Goal: Task Accomplishment & Management: Complete application form

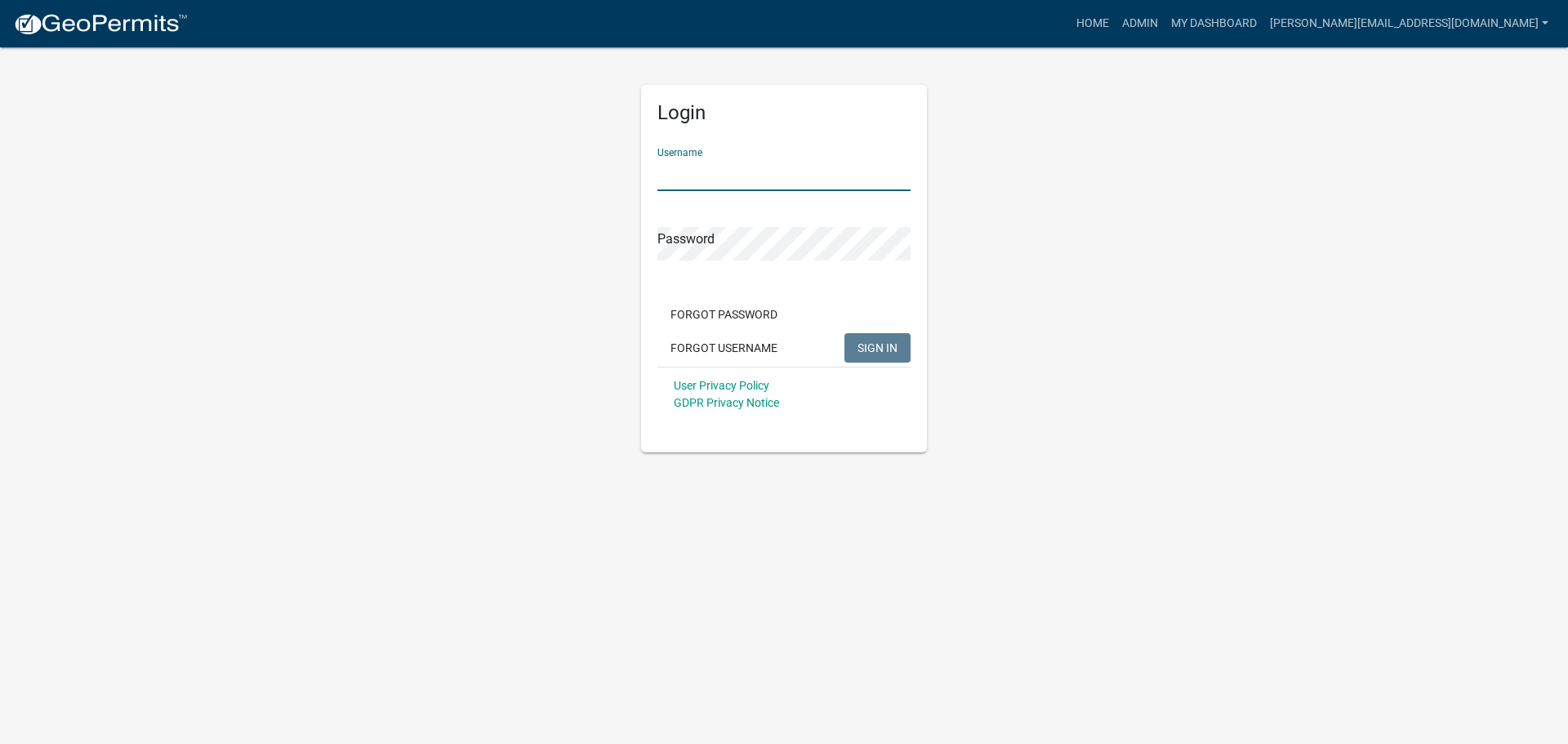
click at [737, 164] on input "Username" at bounding box center [783, 174] width 253 height 34
type input "[PERSON_NAME][EMAIL_ADDRESS][DOMAIN_NAME]"
click at [844, 333] on button "SIGN IN" at bounding box center [877, 348] width 66 height 29
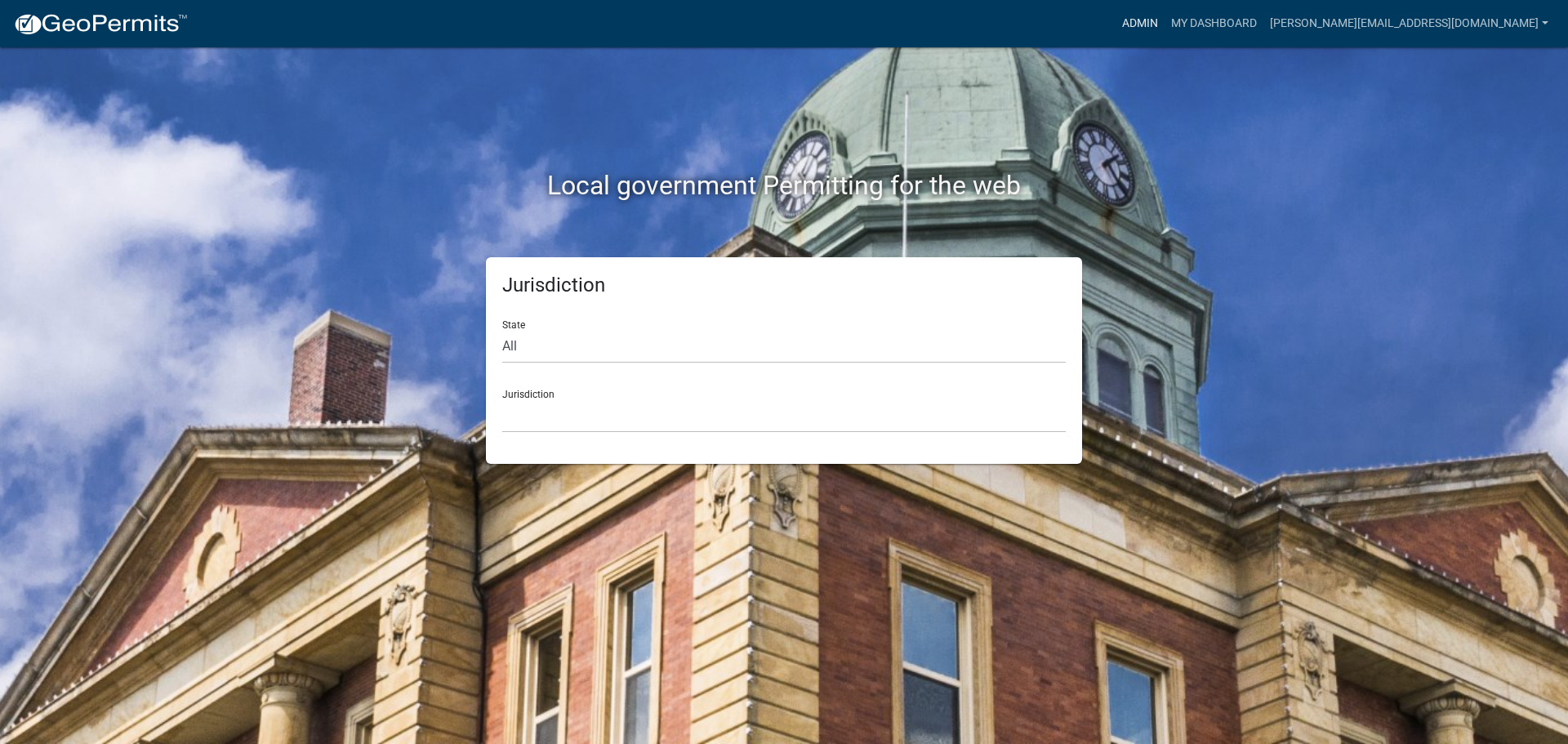
click at [1164, 22] on link "Admin" at bounding box center [1140, 24] width 49 height 31
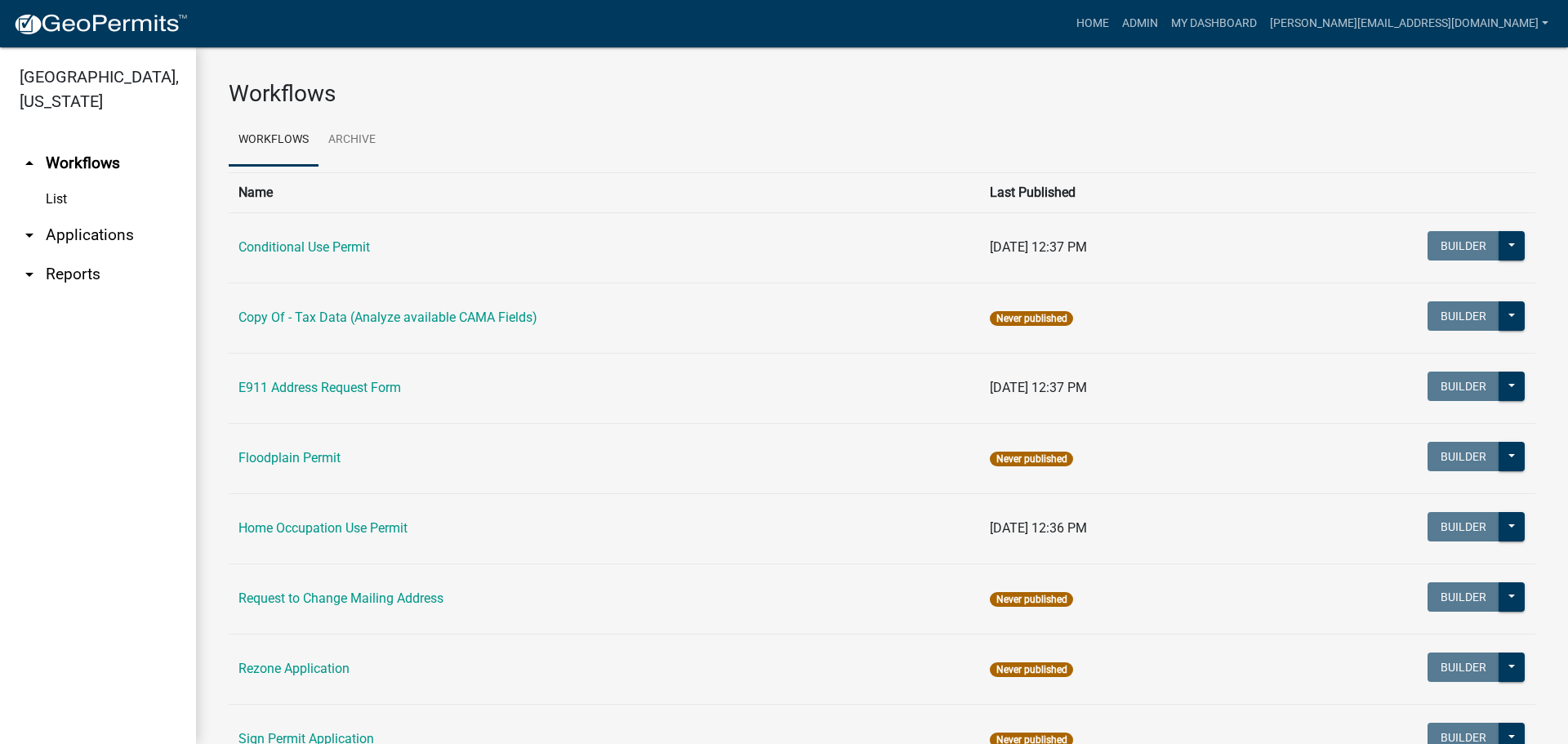
click at [66, 216] on link "arrow_drop_down Applications" at bounding box center [98, 235] width 196 height 40
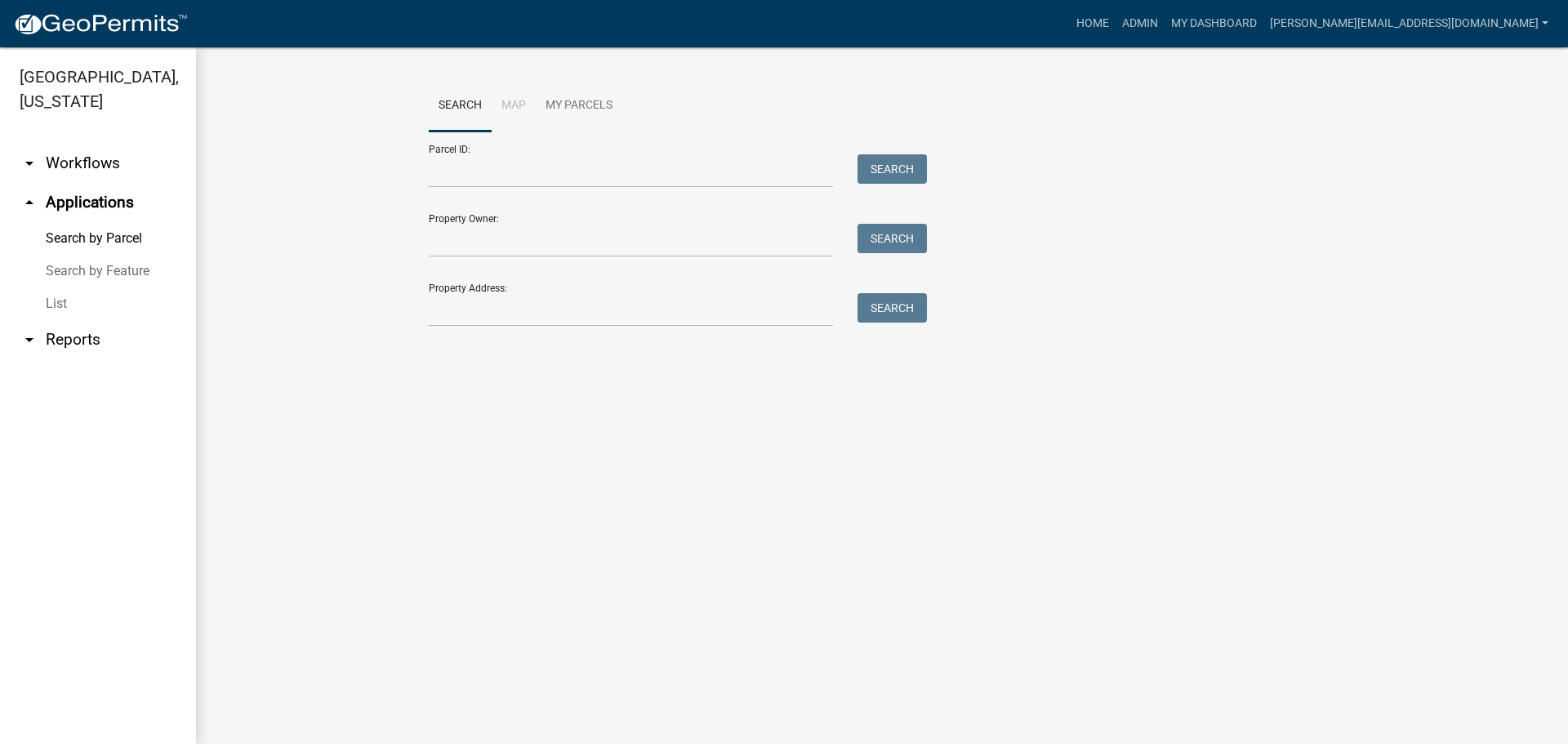
click at [53, 287] on link "List" at bounding box center [98, 303] width 196 height 33
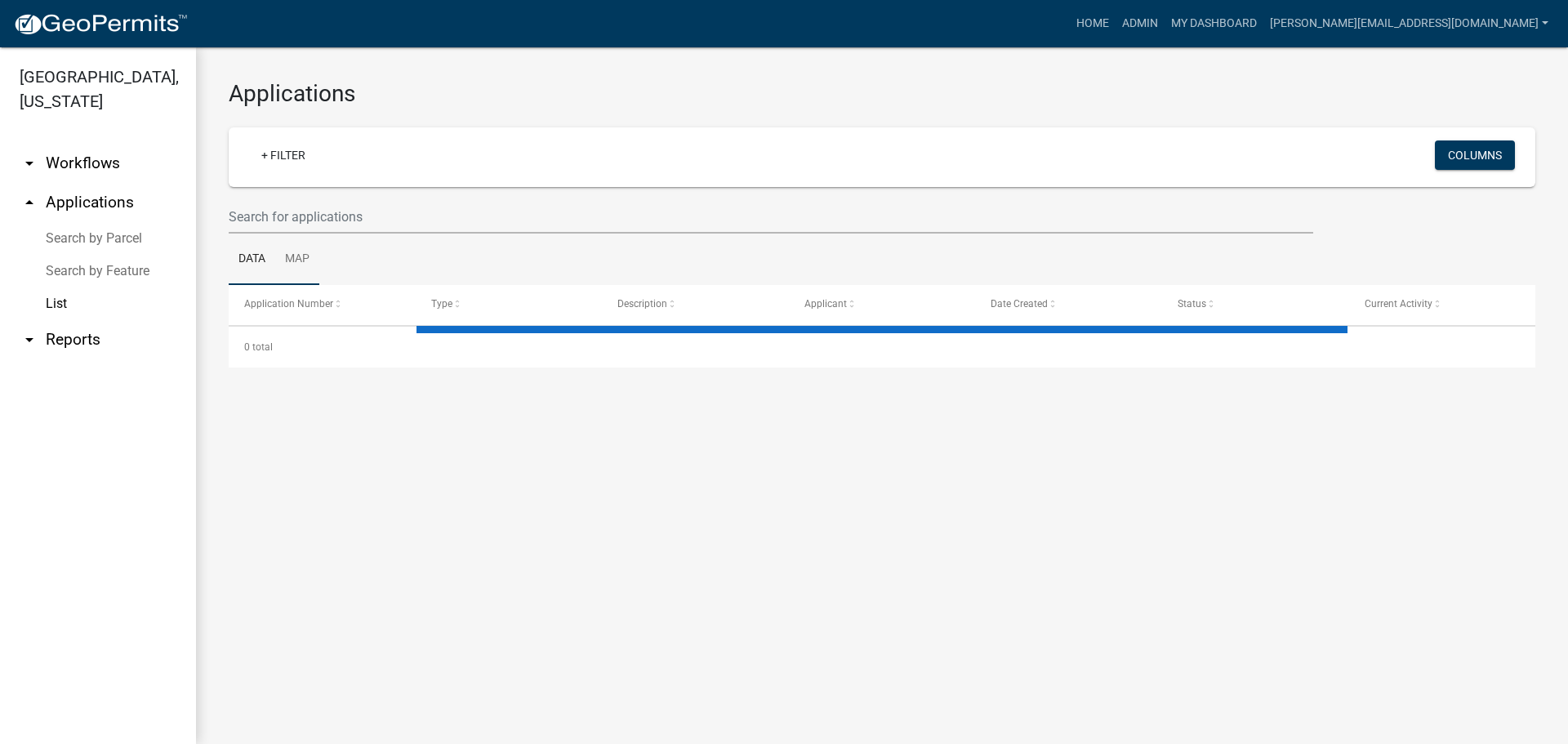
select select "3: 100"
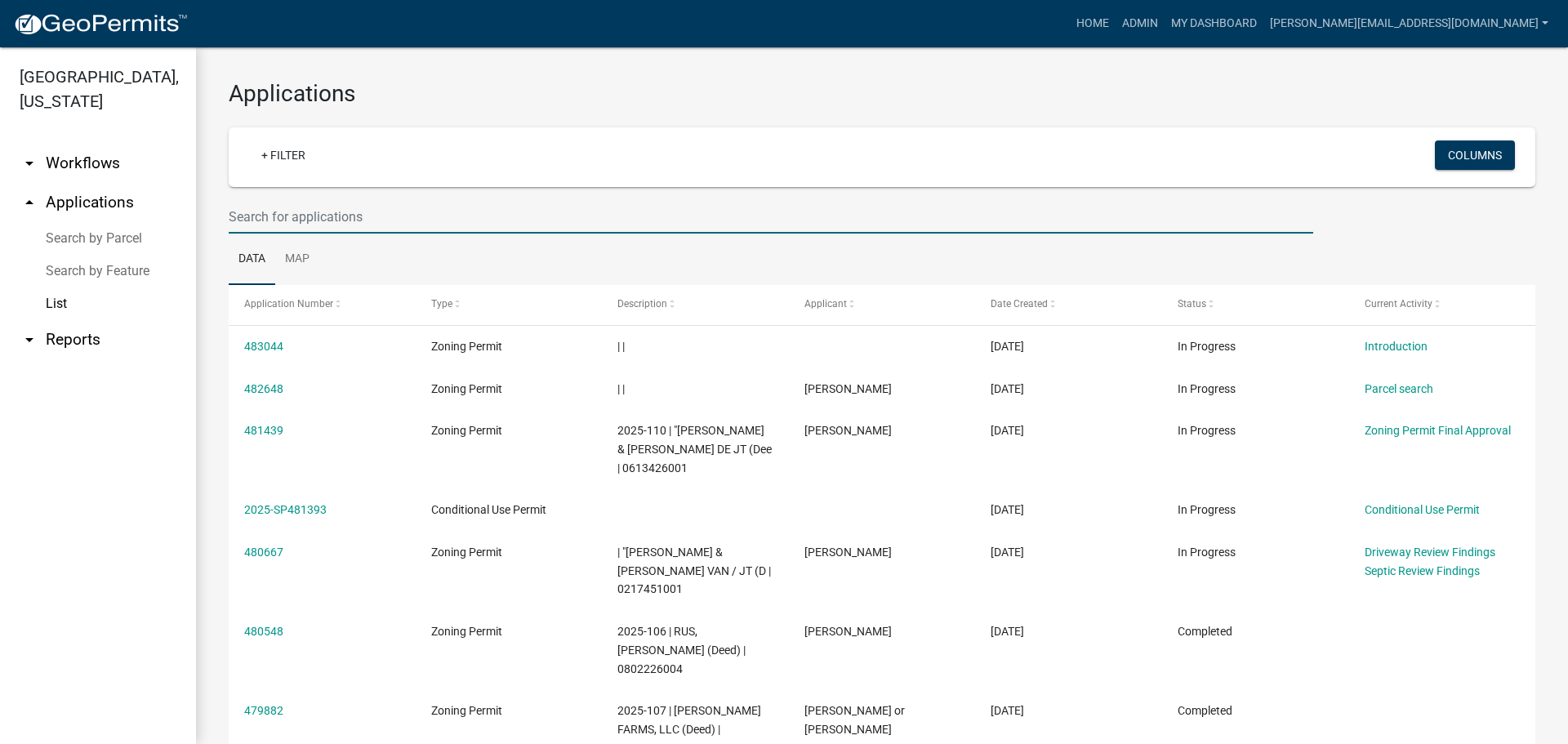
click at [298, 219] on input "text" at bounding box center [771, 218] width 1084 height 34
type input "verhoef"
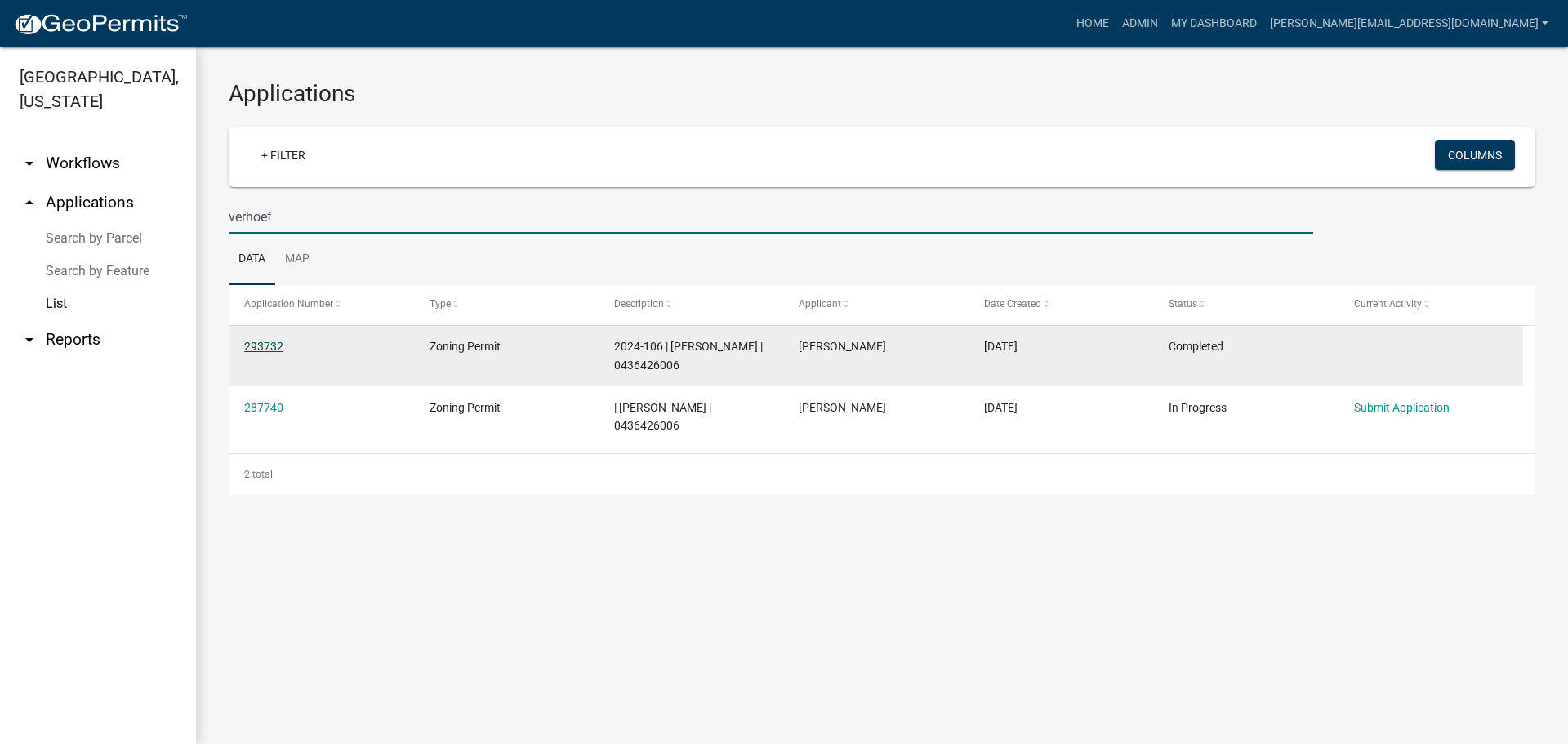
click at [256, 346] on link "293732" at bounding box center [264, 347] width 40 height 13
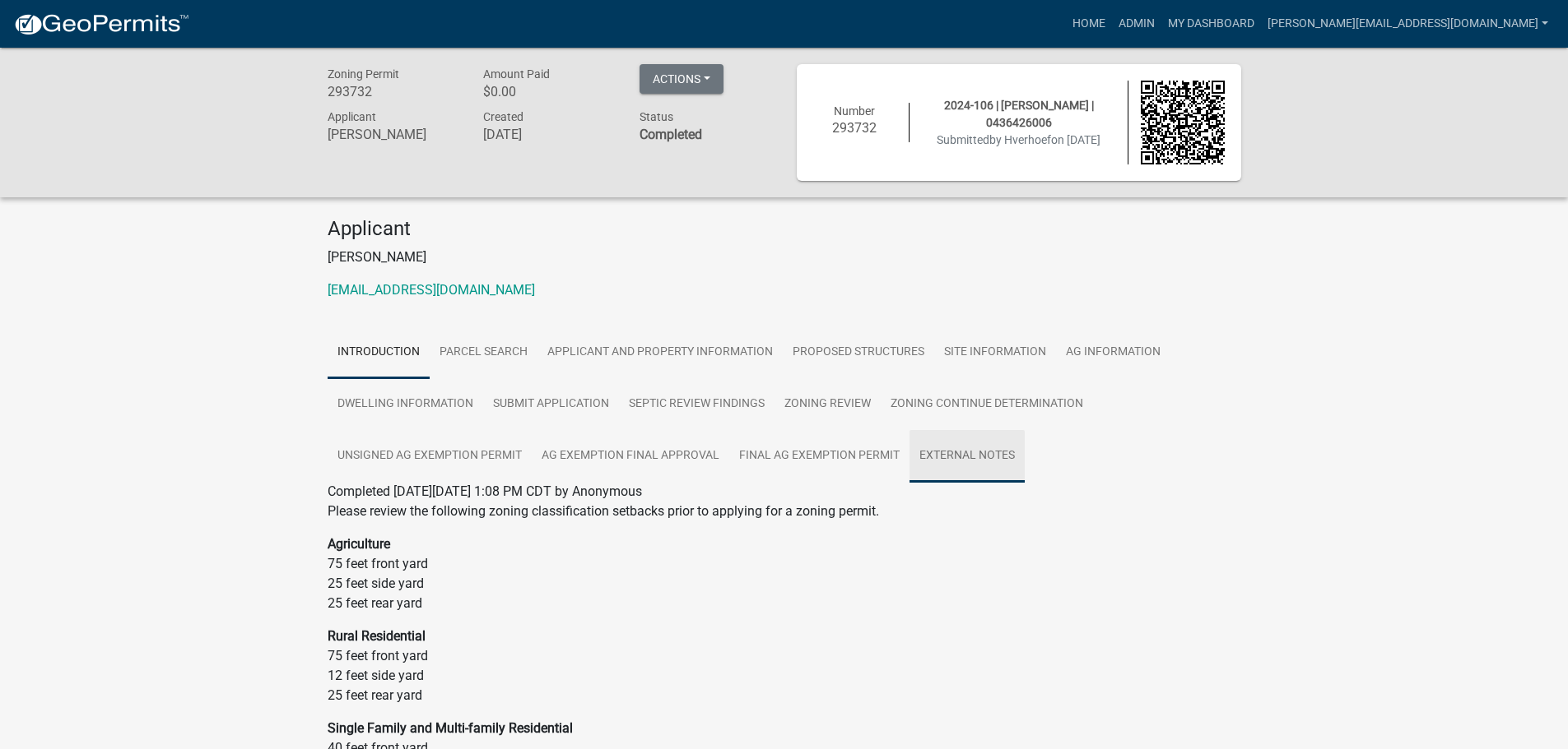
click at [987, 458] on link "External Notes" at bounding box center [967, 457] width 115 height 53
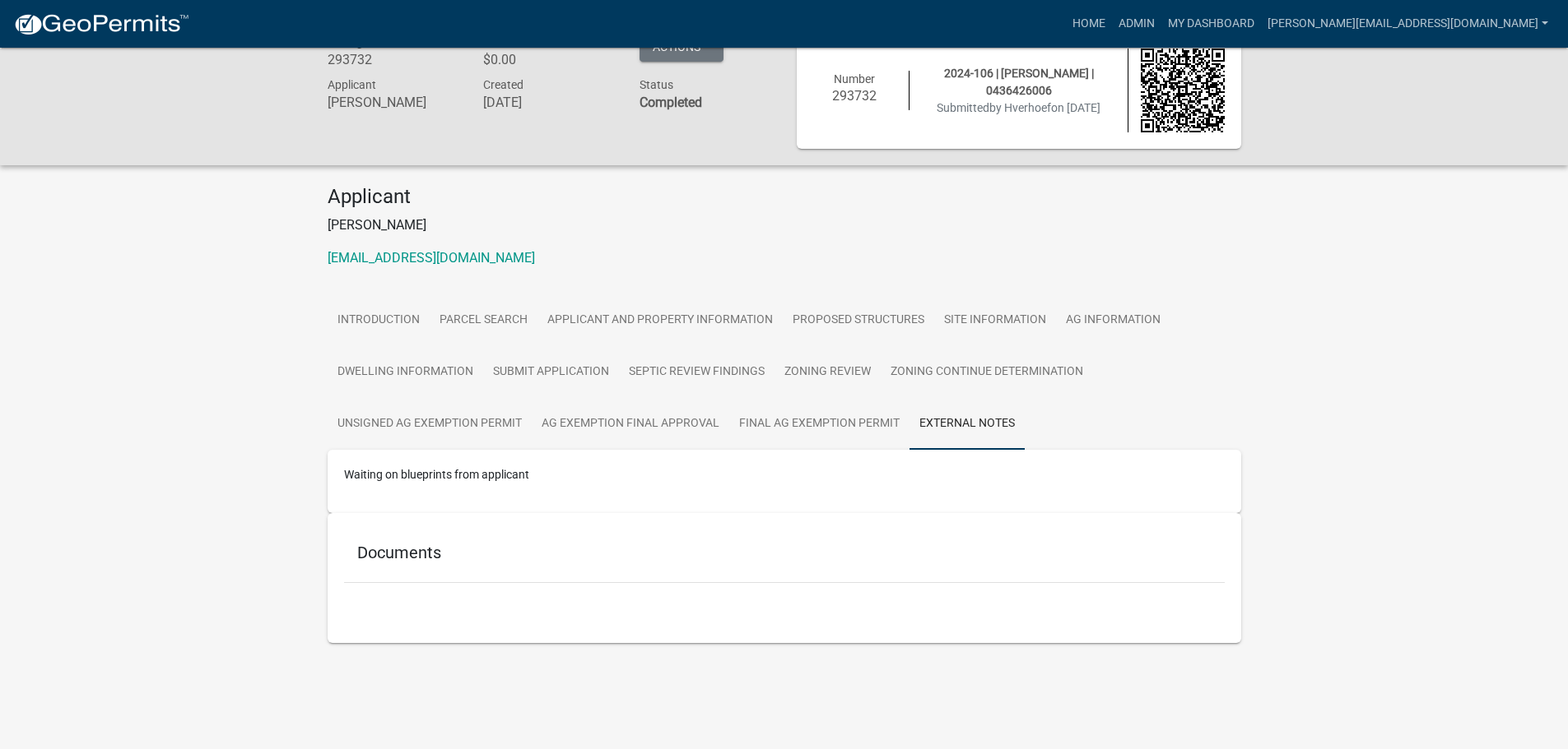
scroll to position [47, 0]
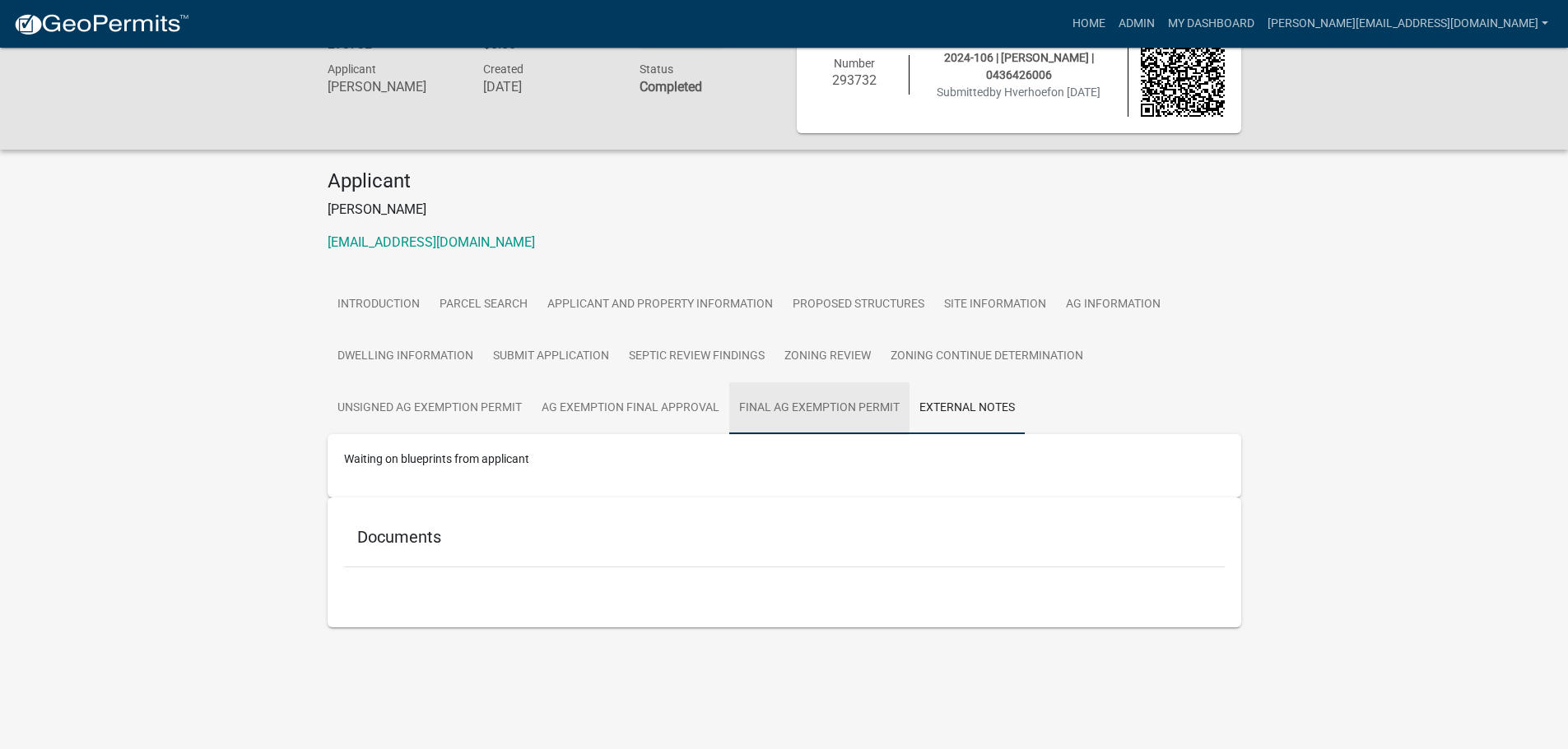
click at [776, 411] on link "Final Ag Exemption Permit" at bounding box center [820, 409] width 180 height 53
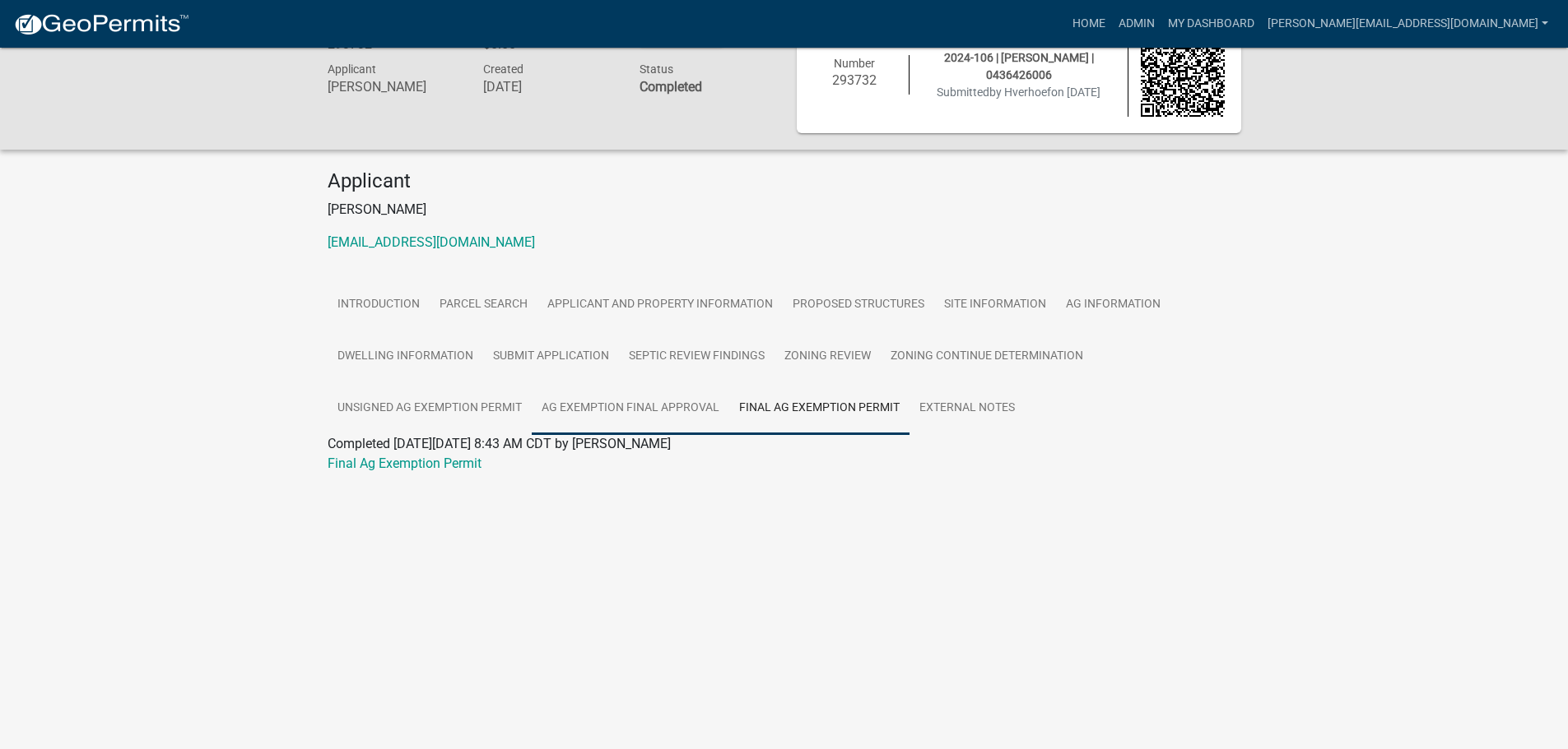
click at [646, 408] on link "Ag Exemption Final Approval" at bounding box center [630, 409] width 197 height 53
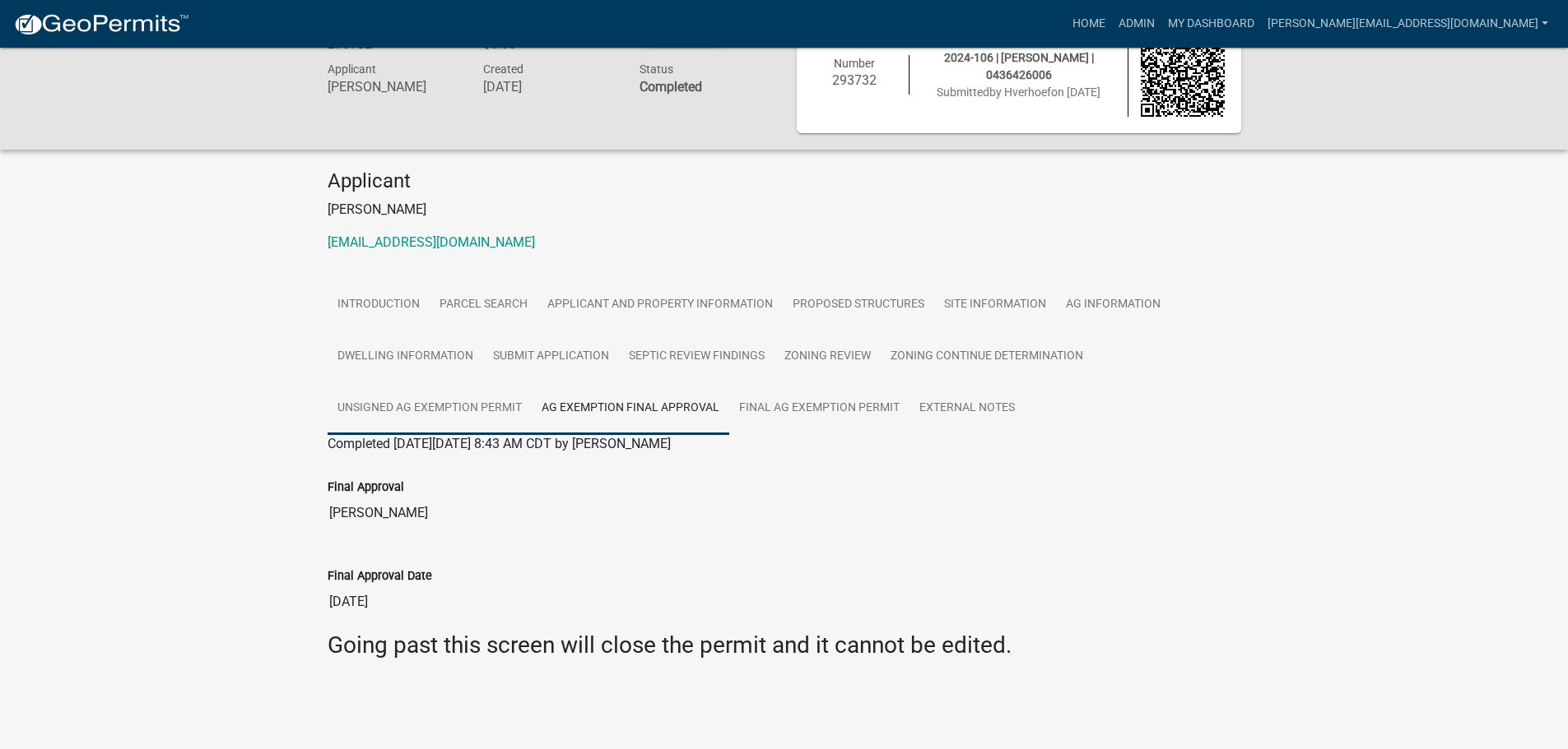
click at [410, 402] on link "Unsigned Ag Exemption Permit" at bounding box center [429, 409] width 204 height 53
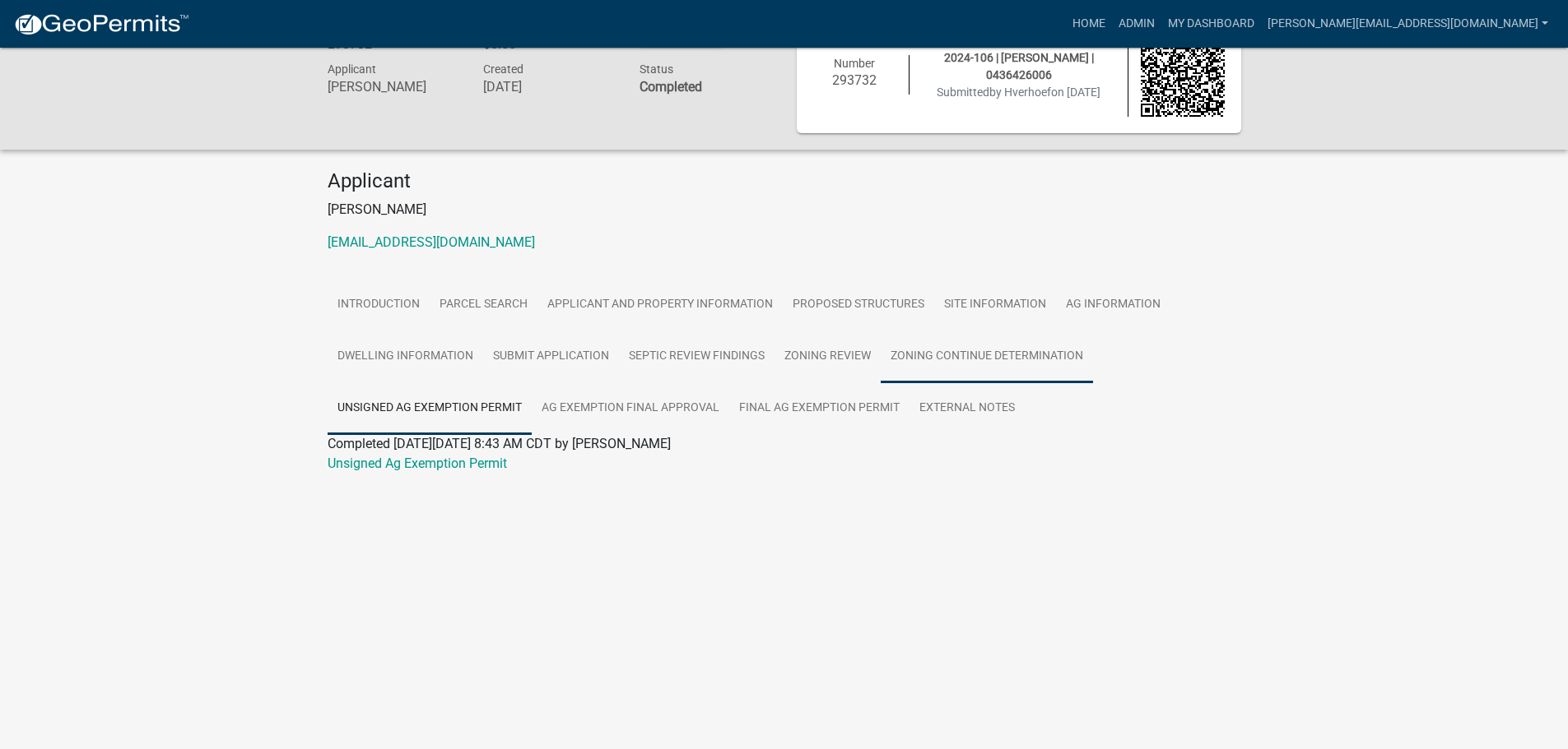
click at [960, 356] on link "Zoning Continue Determination" at bounding box center [987, 357] width 212 height 53
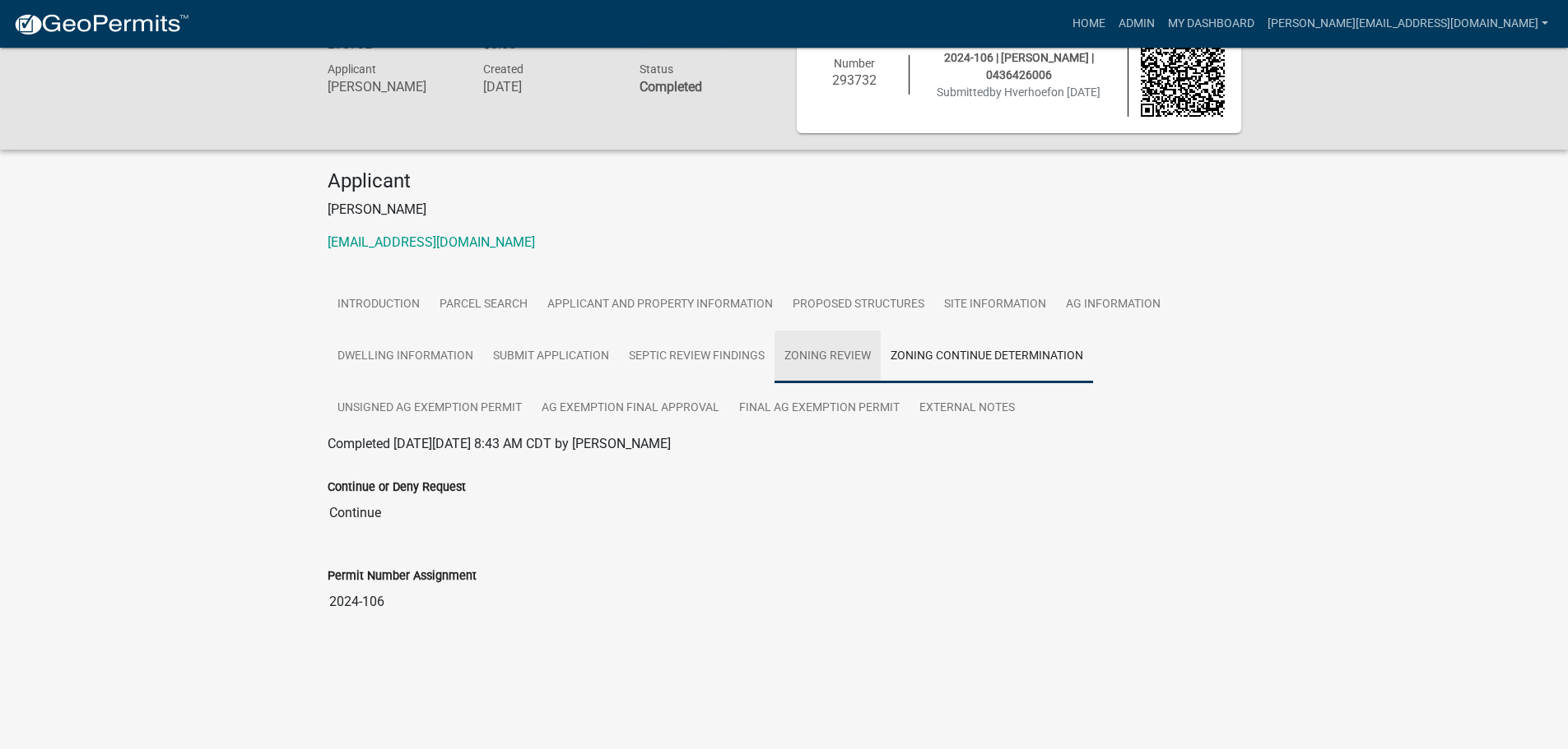
click at [806, 363] on link "Zoning Review" at bounding box center [827, 357] width 106 height 53
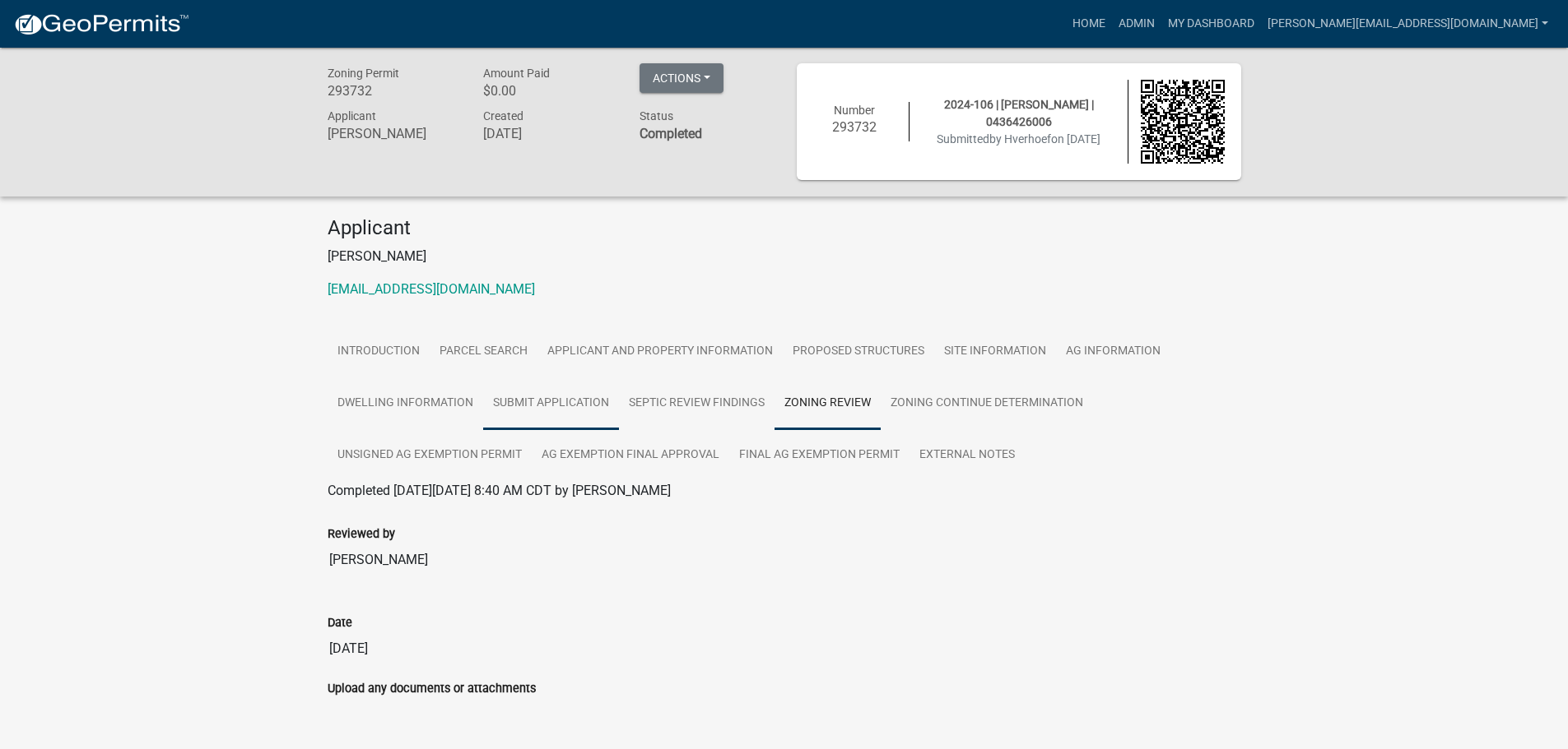
scroll to position [0, 0]
click at [675, 406] on link "Septic Review Findings" at bounding box center [696, 405] width 156 height 53
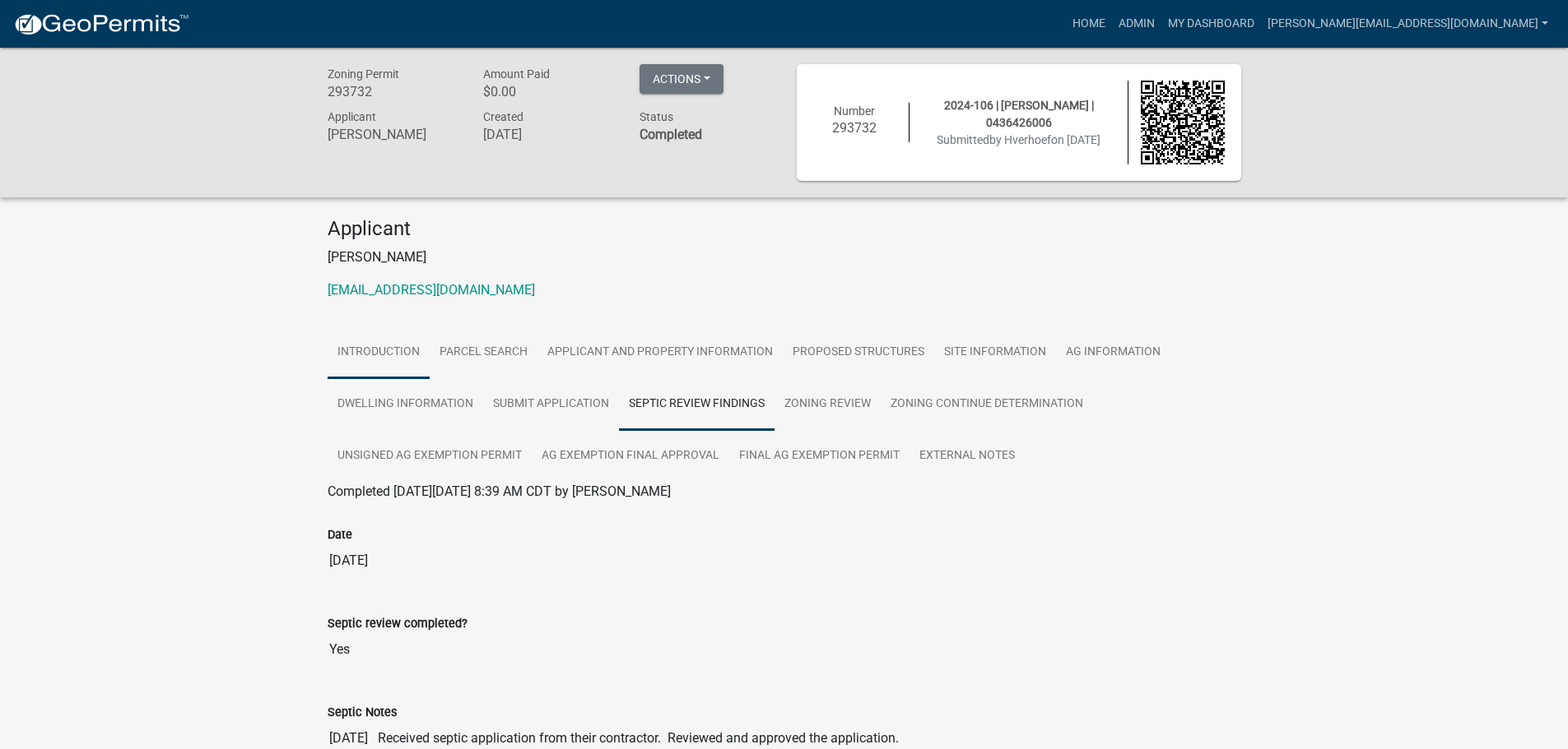
click at [396, 349] on link "Introduction" at bounding box center [378, 353] width 102 height 53
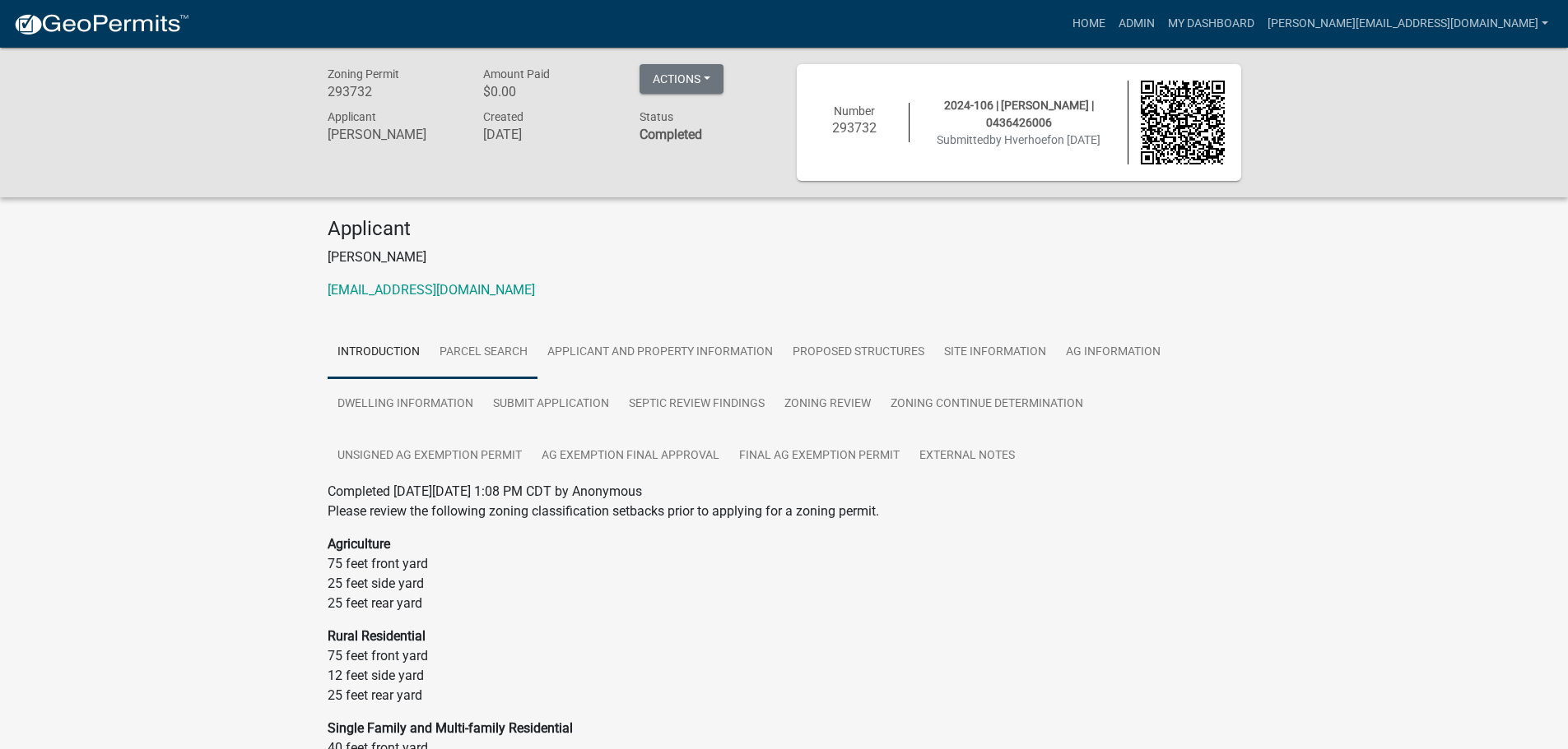
click at [489, 350] on link "Parcel search" at bounding box center [484, 353] width 108 height 53
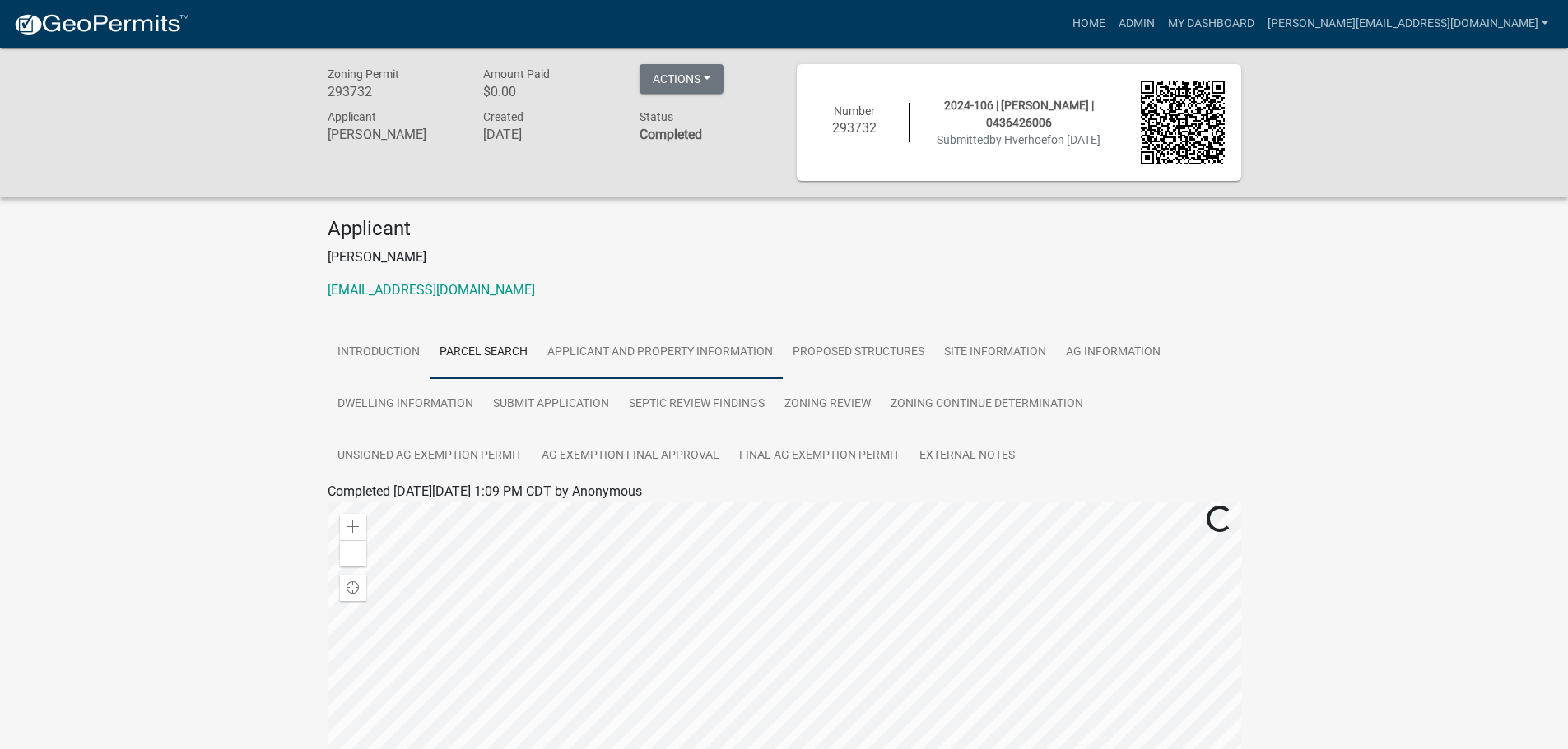
click at [584, 345] on link "Applicant and Property Information" at bounding box center [660, 353] width 246 height 53
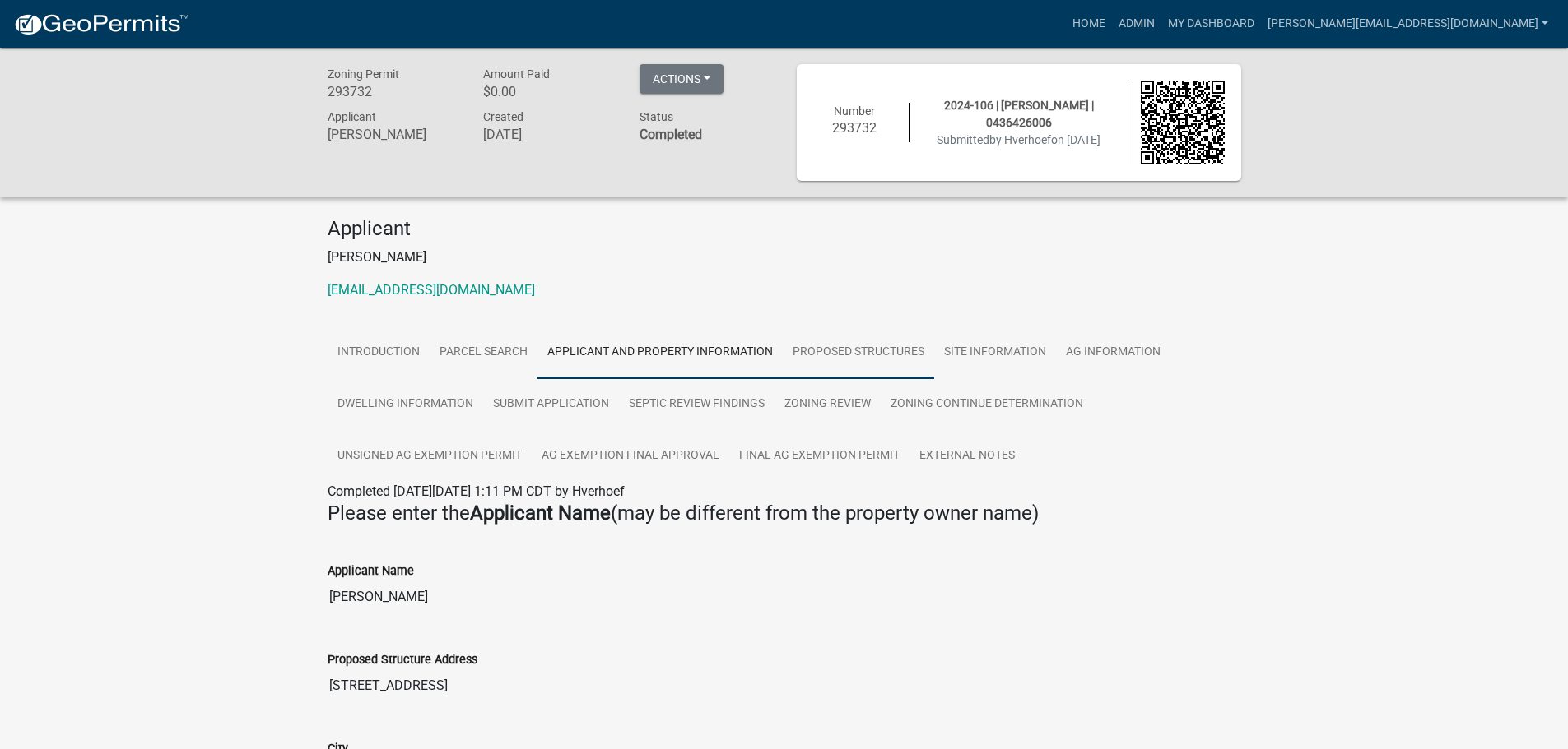
click at [838, 351] on link "Proposed Structures" at bounding box center [858, 353] width 152 height 53
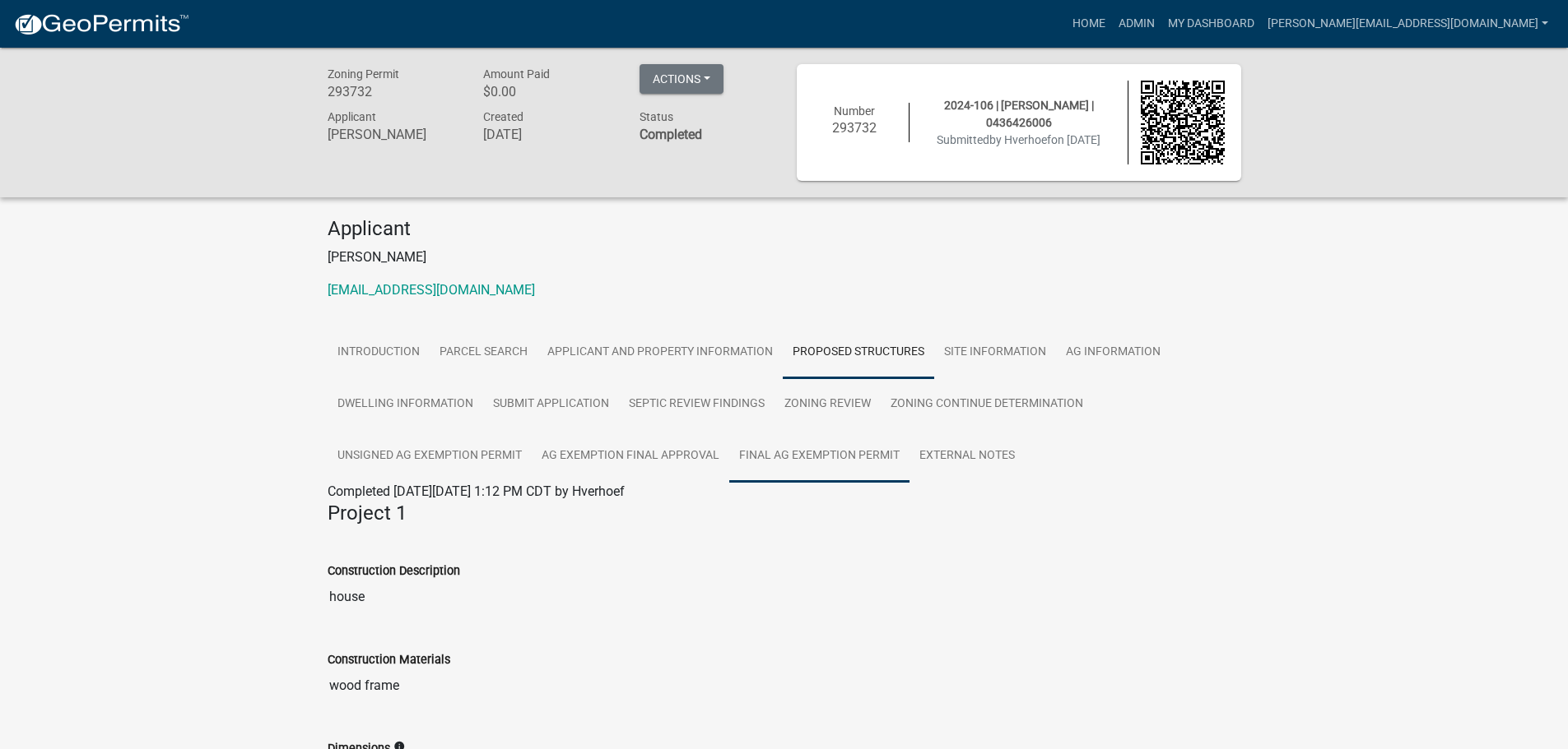
click at [833, 455] on link "Final Ag Exemption Permit" at bounding box center [820, 457] width 180 height 53
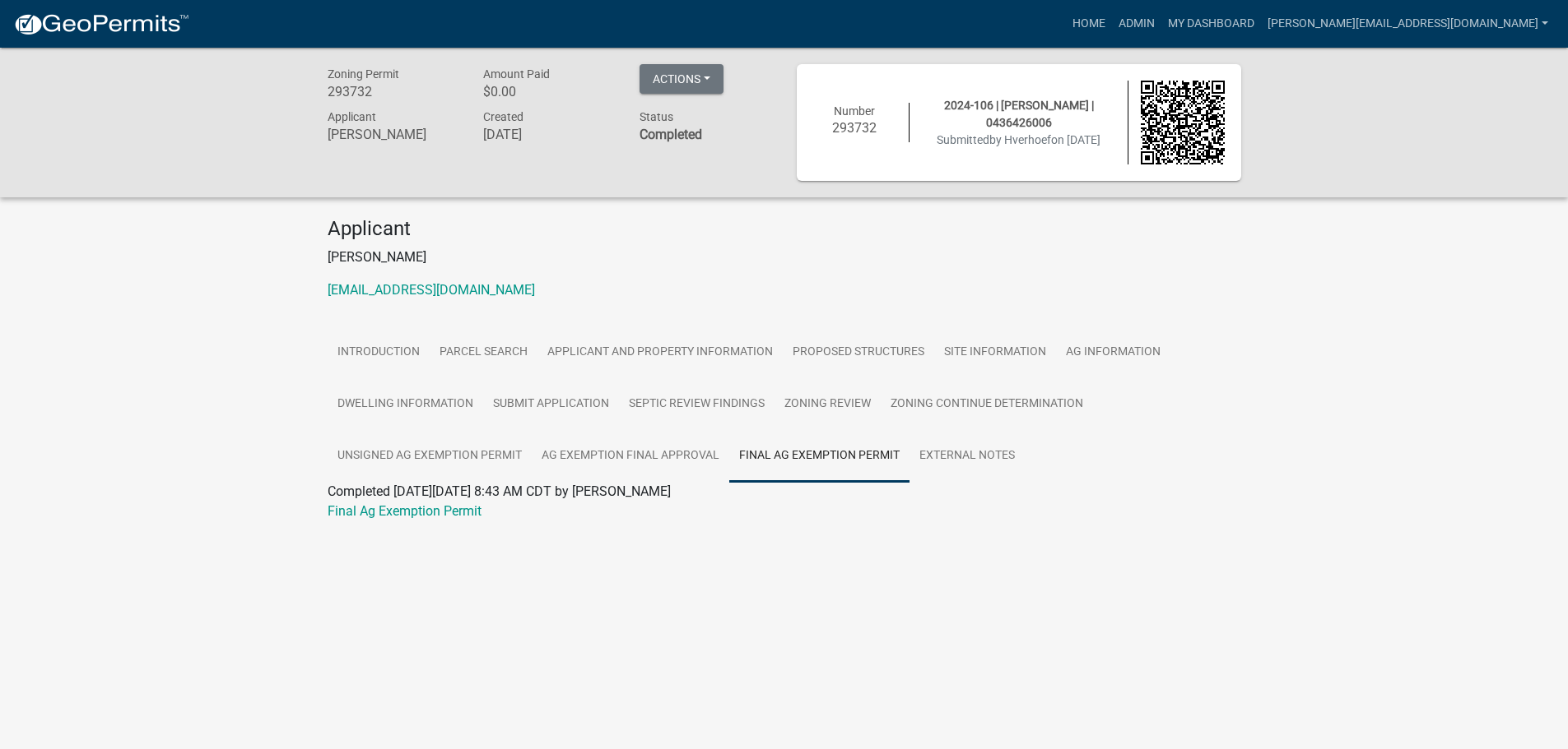
click at [456, 519] on div "Final Ag Exemption Permit" at bounding box center [784, 511] width 938 height 20
click at [456, 513] on link "Final Ag Exemption Permit" at bounding box center [404, 511] width 154 height 15
click at [540, 411] on link "Submit Application" at bounding box center [550, 405] width 136 height 53
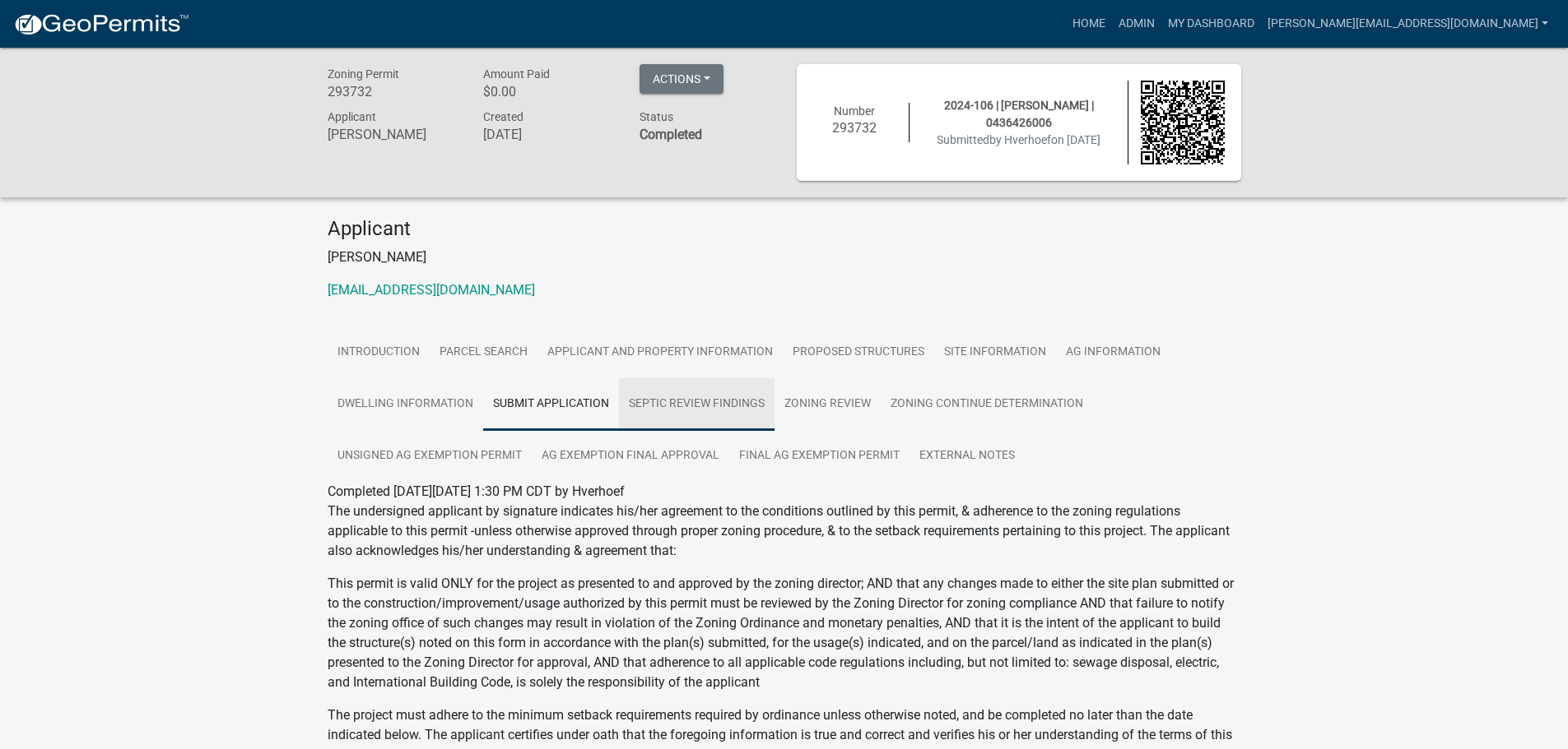
click at [705, 389] on link "Septic Review Findings" at bounding box center [696, 405] width 156 height 53
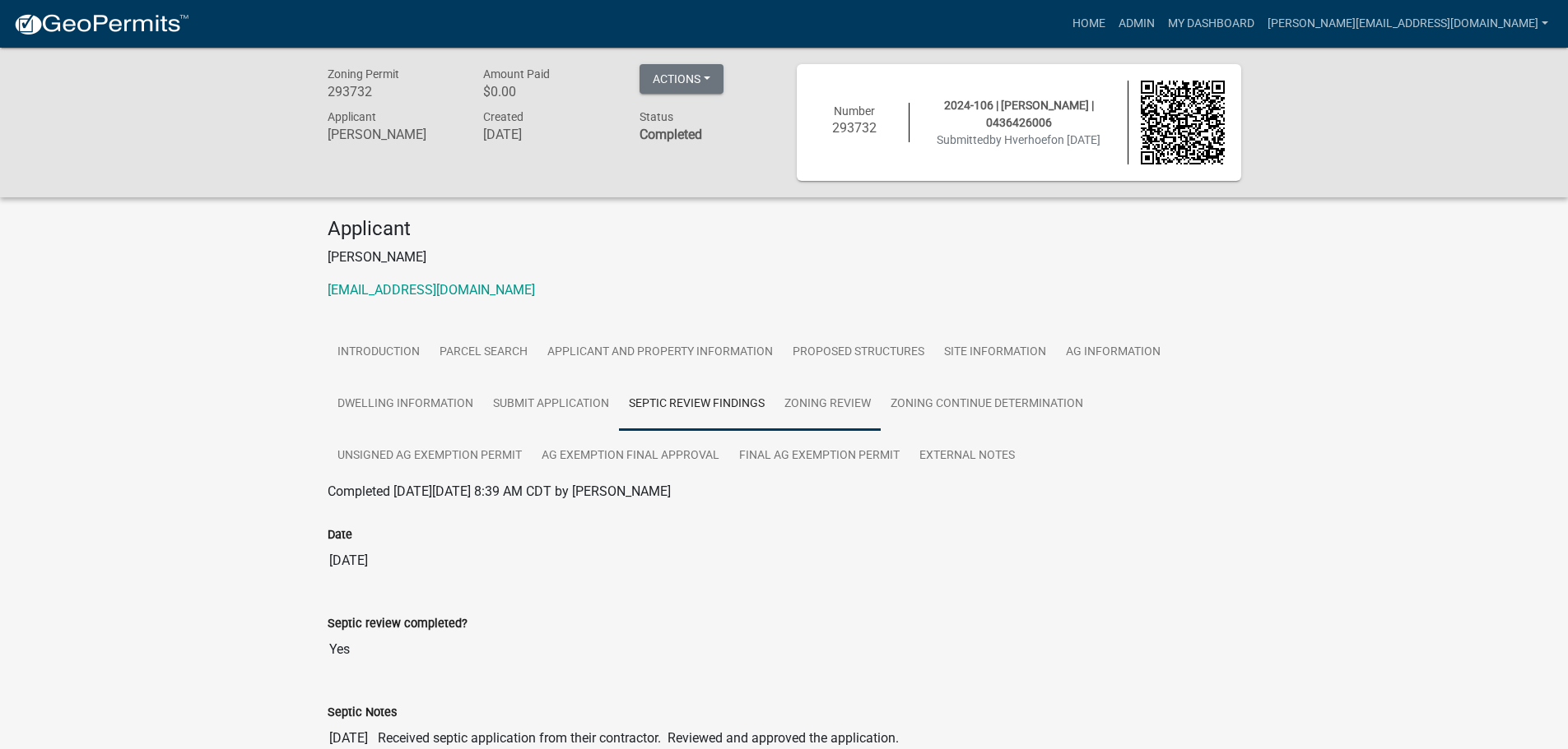
drag, startPoint x: 823, startPoint y: 395, endPoint x: 807, endPoint y: 401, distance: 17.1
click at [823, 396] on link "Zoning Review" at bounding box center [827, 405] width 106 height 53
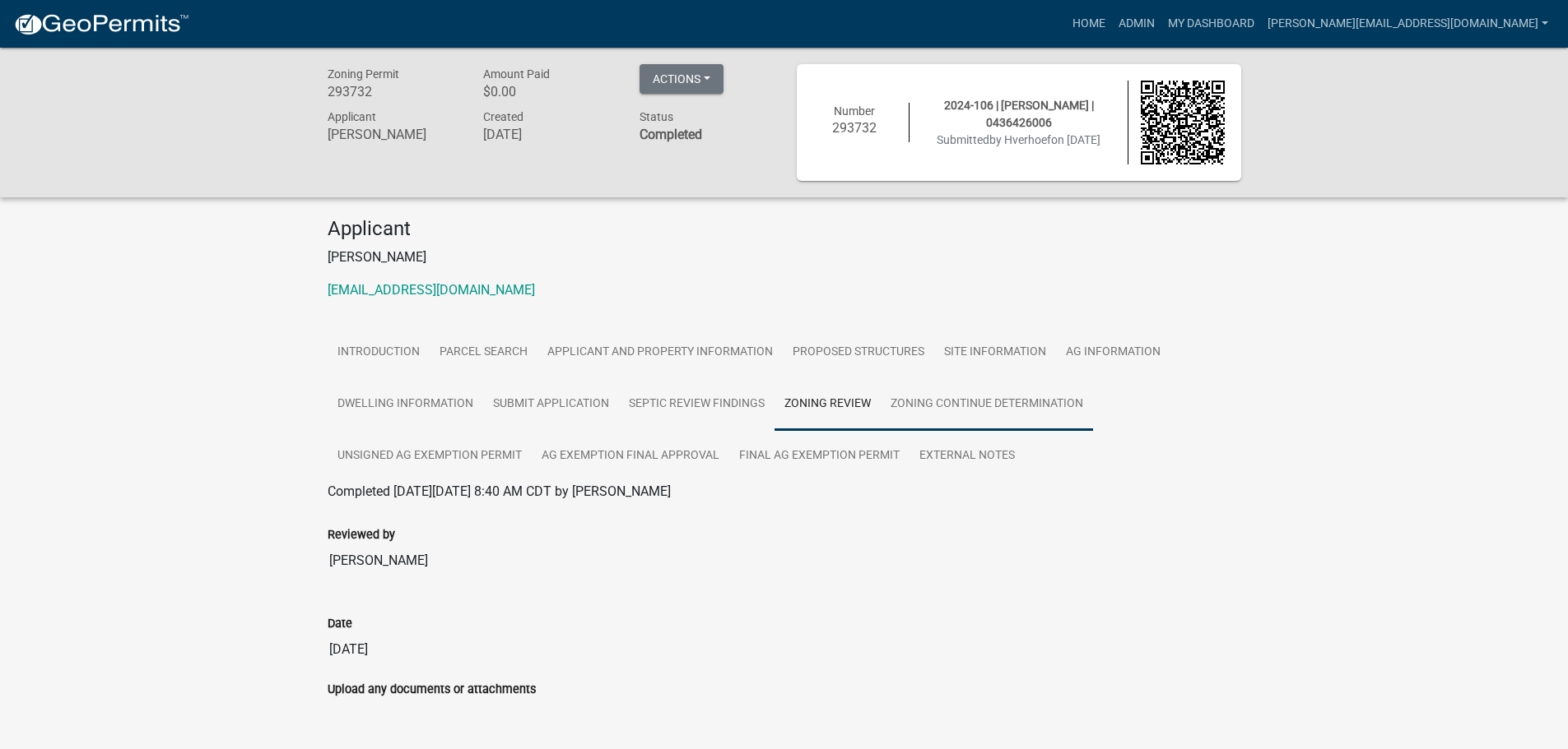
click at [991, 418] on link "Zoning Continue Determination" at bounding box center [987, 405] width 212 height 53
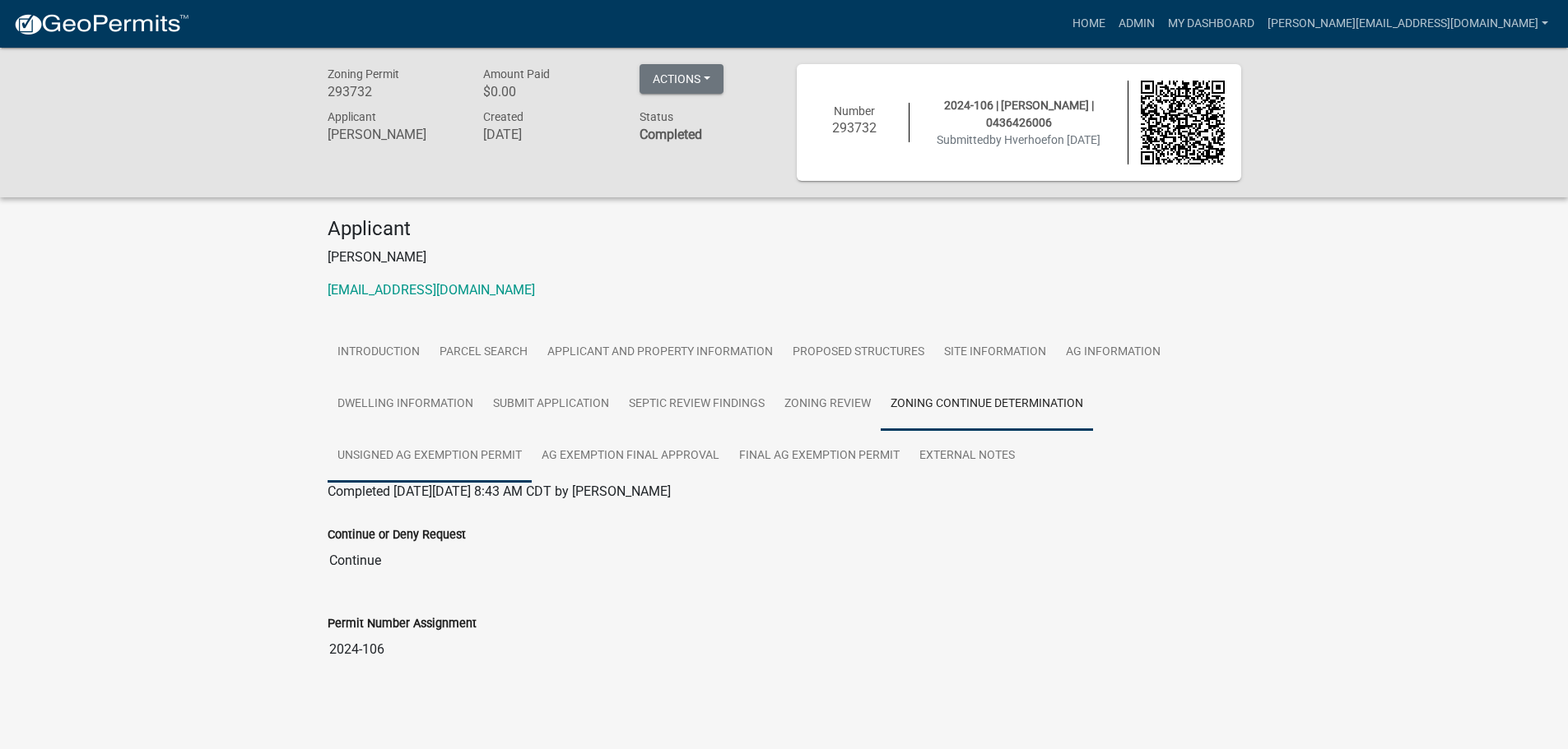
click at [408, 463] on link "Unsigned Ag Exemption Permit" at bounding box center [429, 457] width 204 height 53
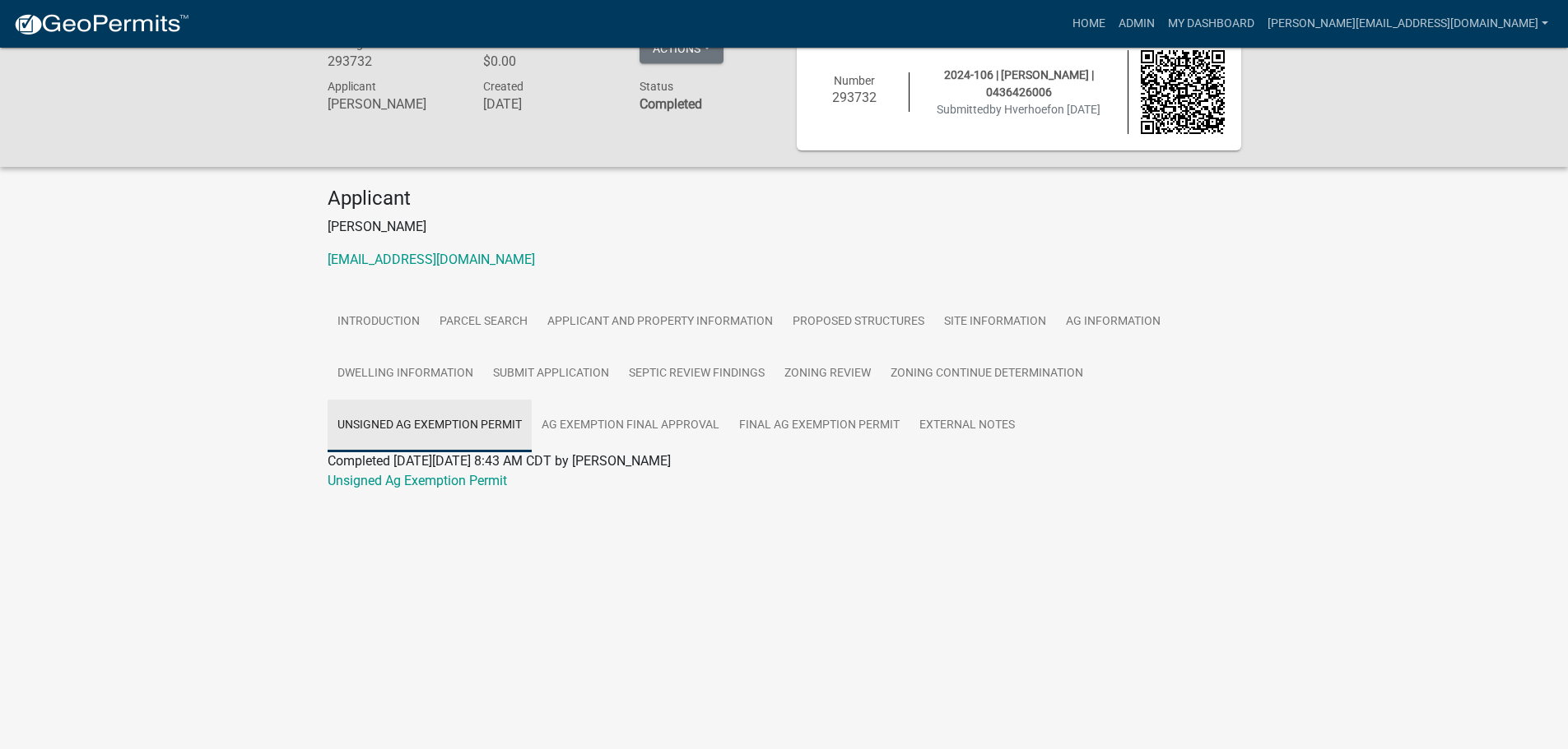
scroll to position [47, 0]
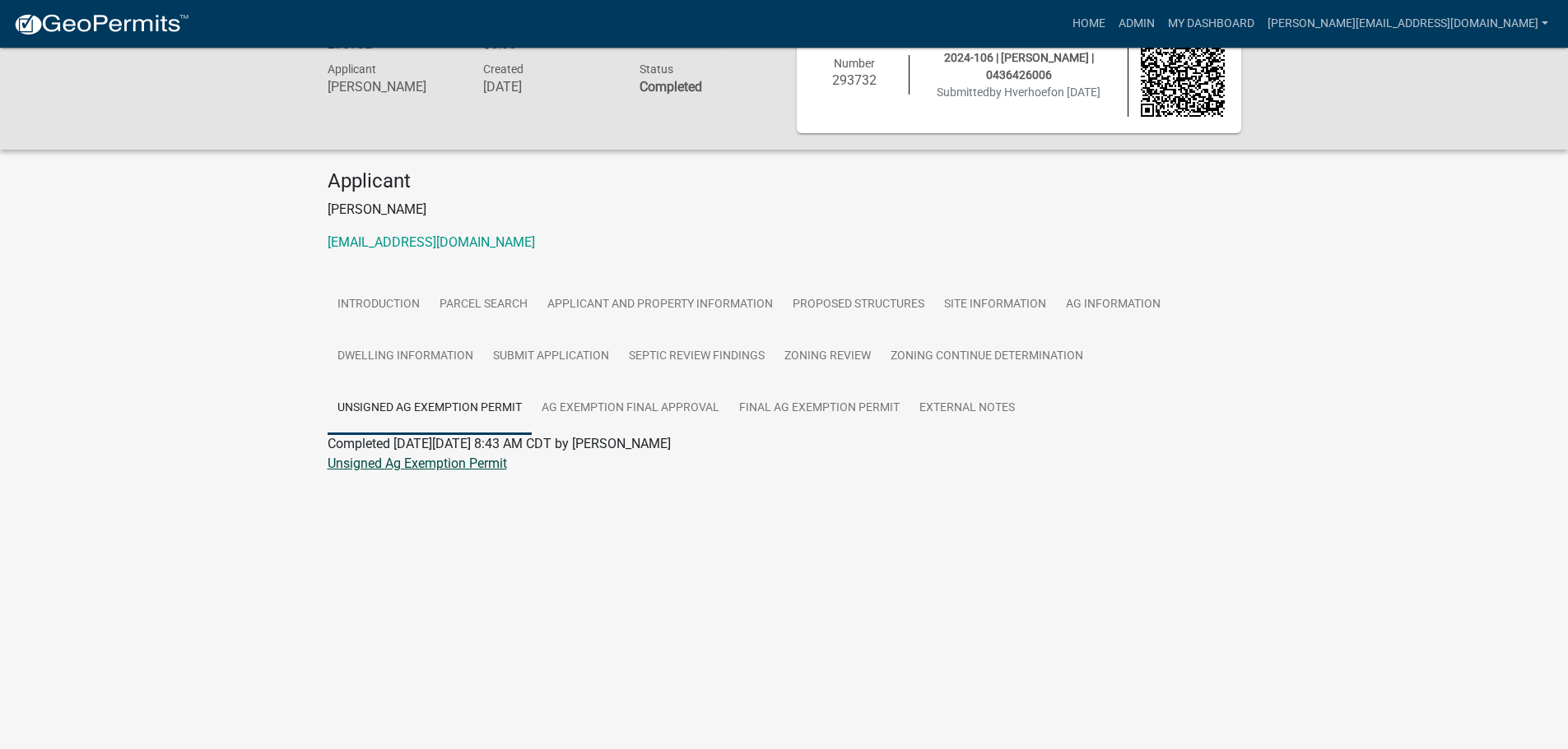
click at [406, 464] on link "Unsigned Ag Exemption Permit" at bounding box center [416, 464] width 179 height 15
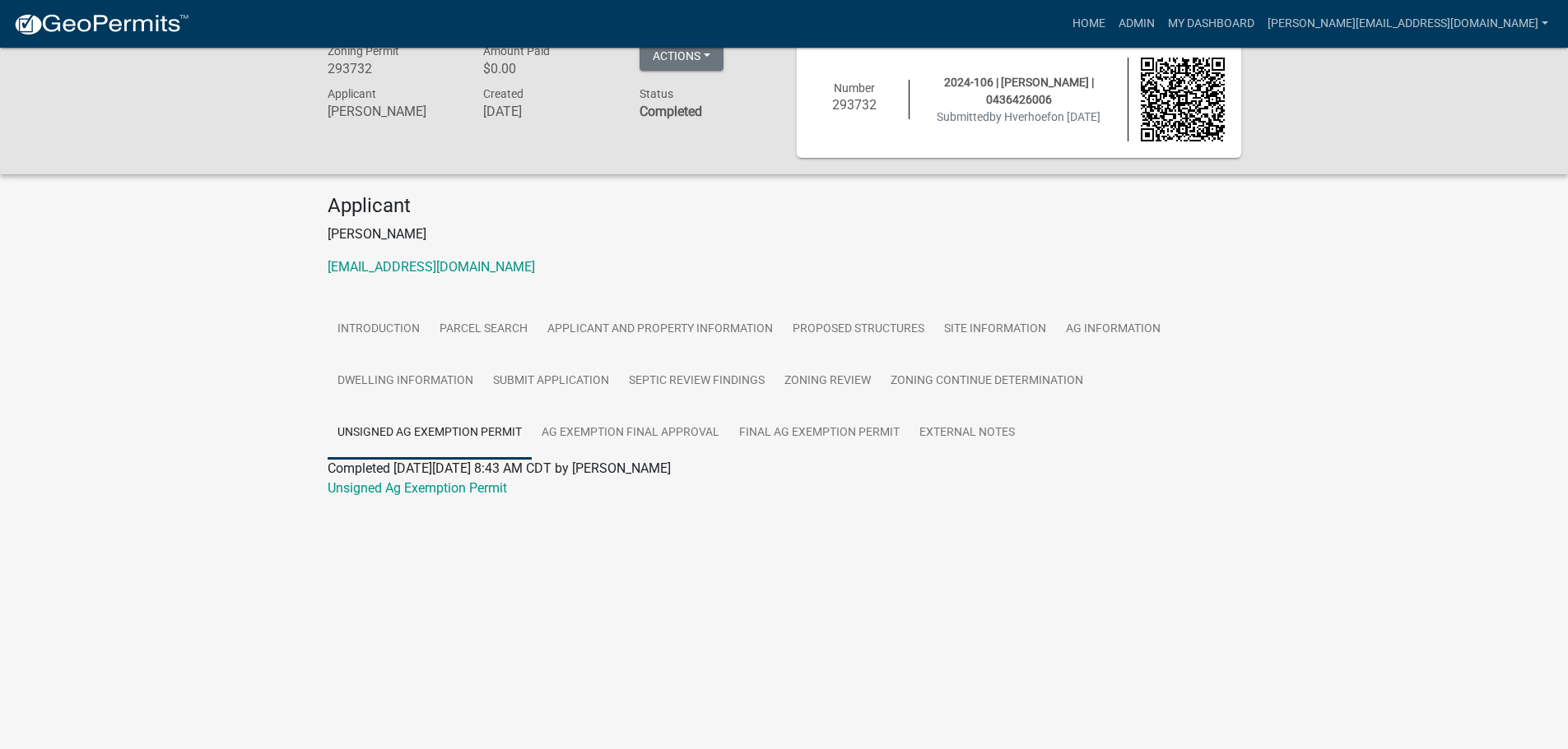
scroll to position [0, 0]
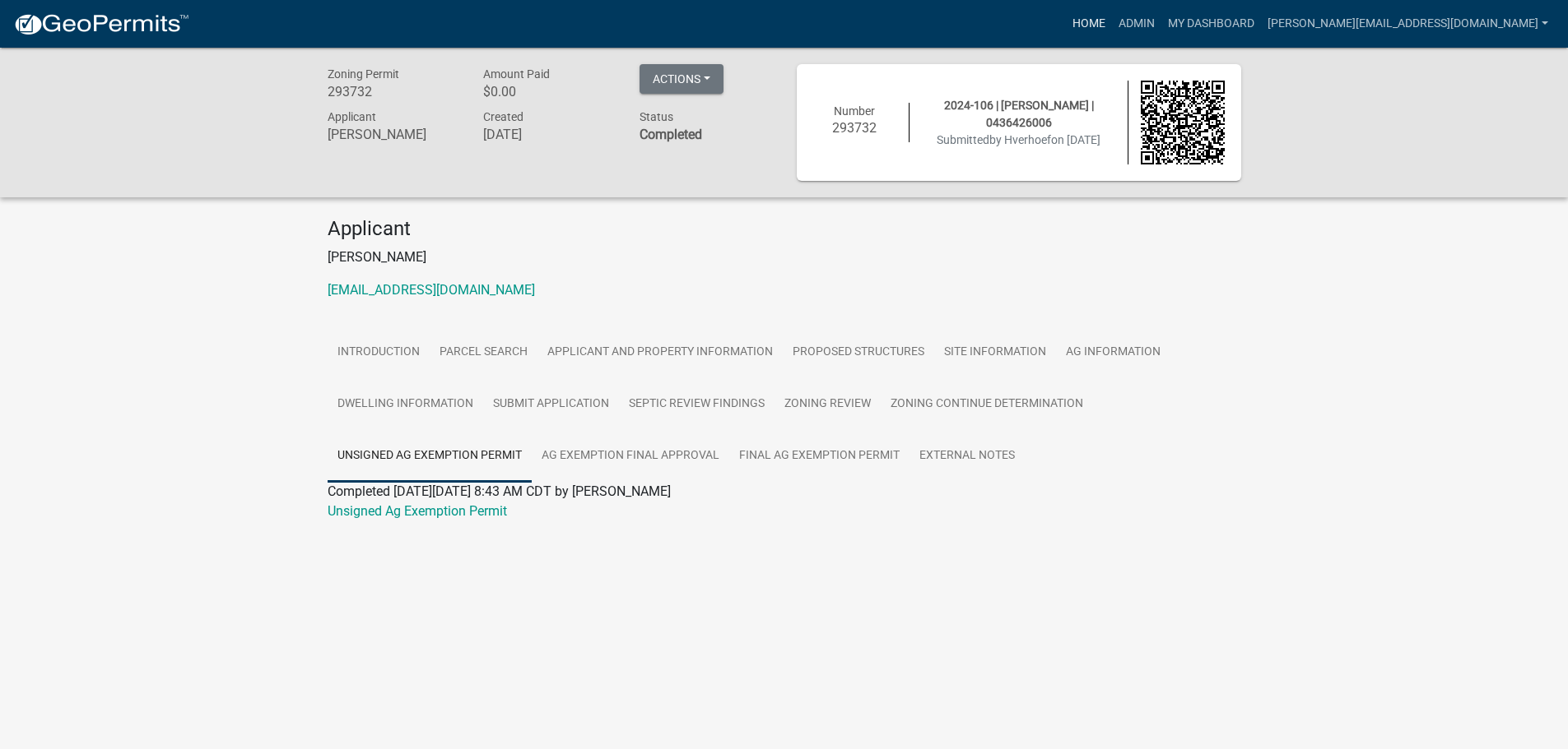
click at [1112, 30] on link "Home" at bounding box center [1088, 24] width 46 height 31
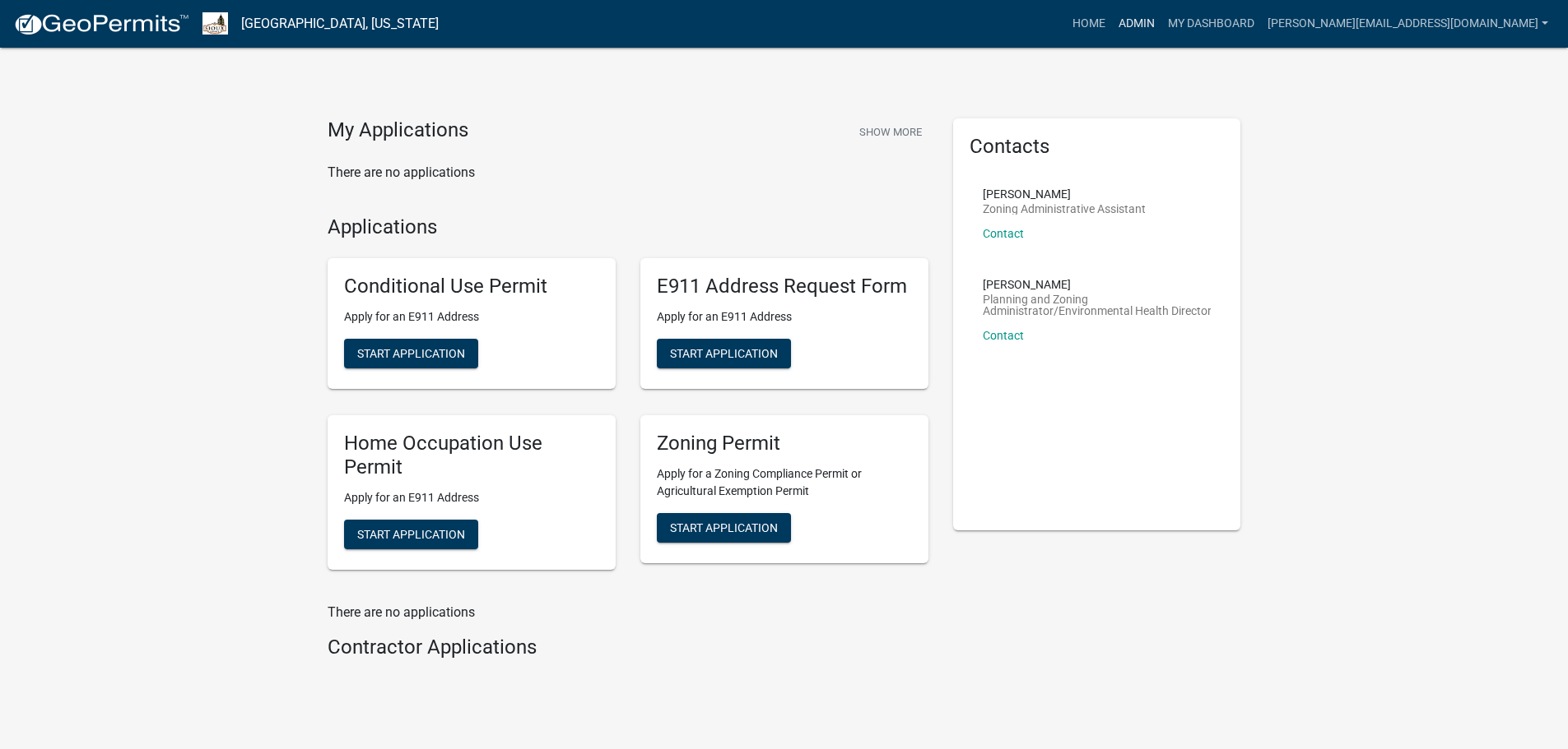
click at [1161, 22] on link "Admin" at bounding box center [1136, 24] width 49 height 31
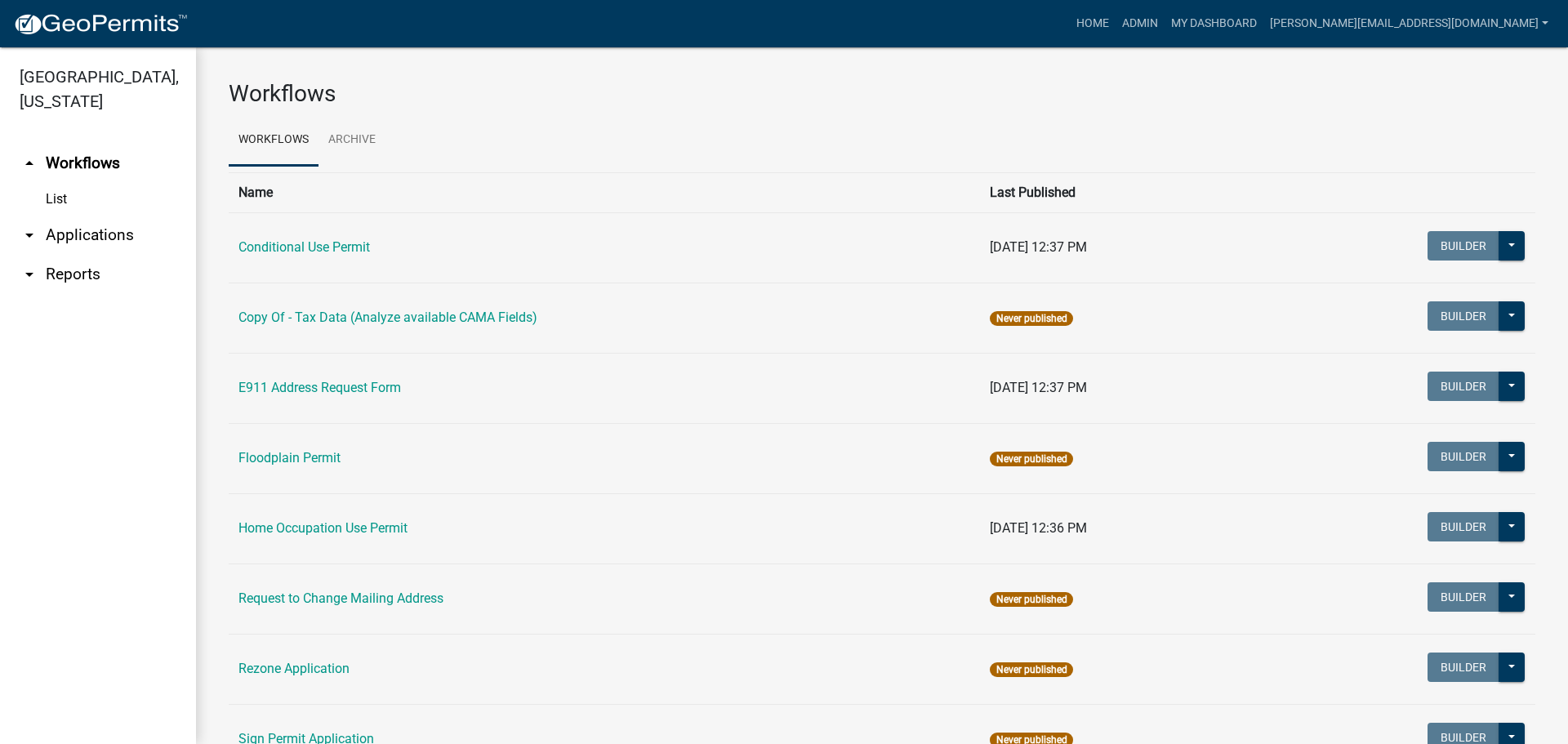
click at [58, 216] on link "arrow_drop_down Applications" at bounding box center [98, 235] width 196 height 40
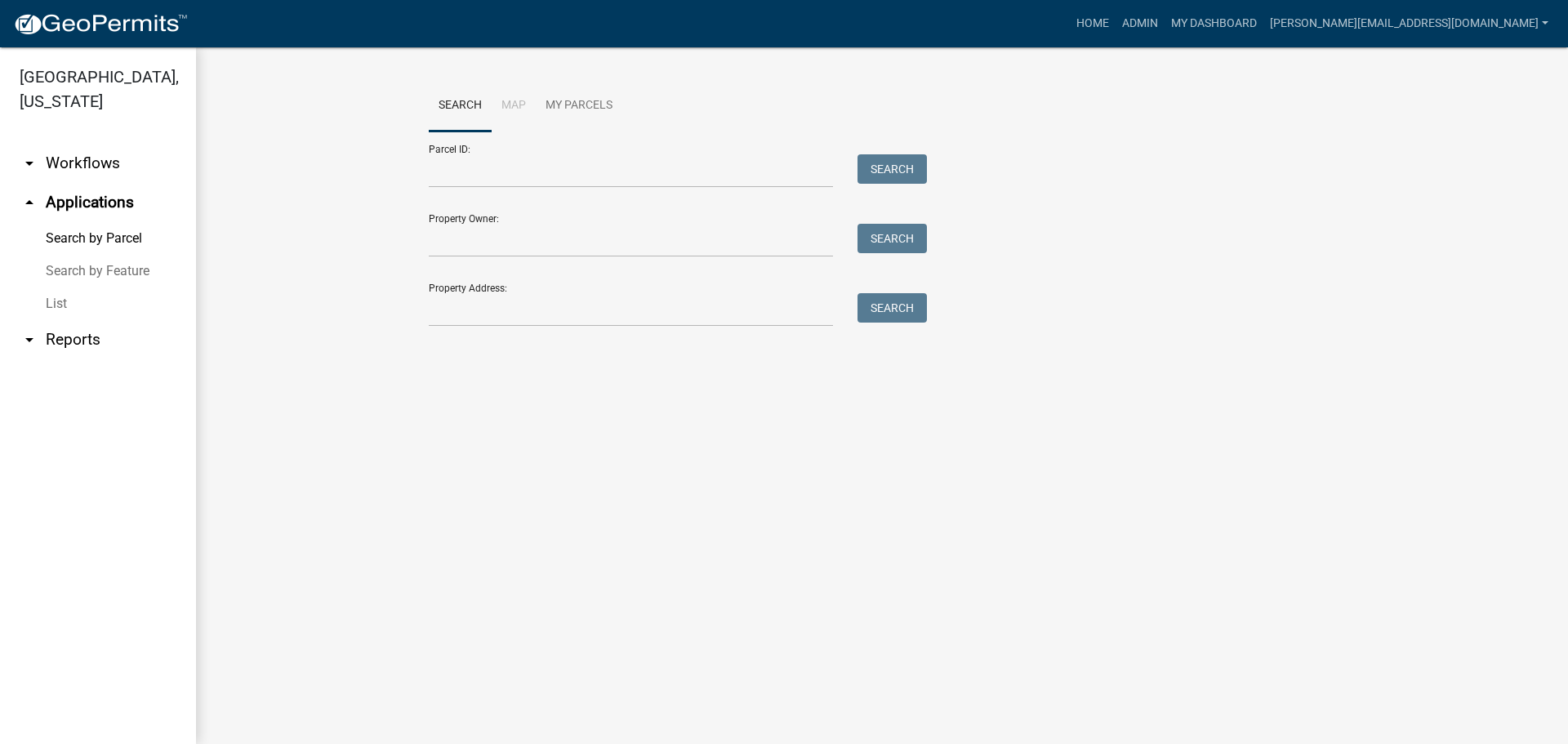
click at [48, 287] on link "List" at bounding box center [98, 303] width 196 height 33
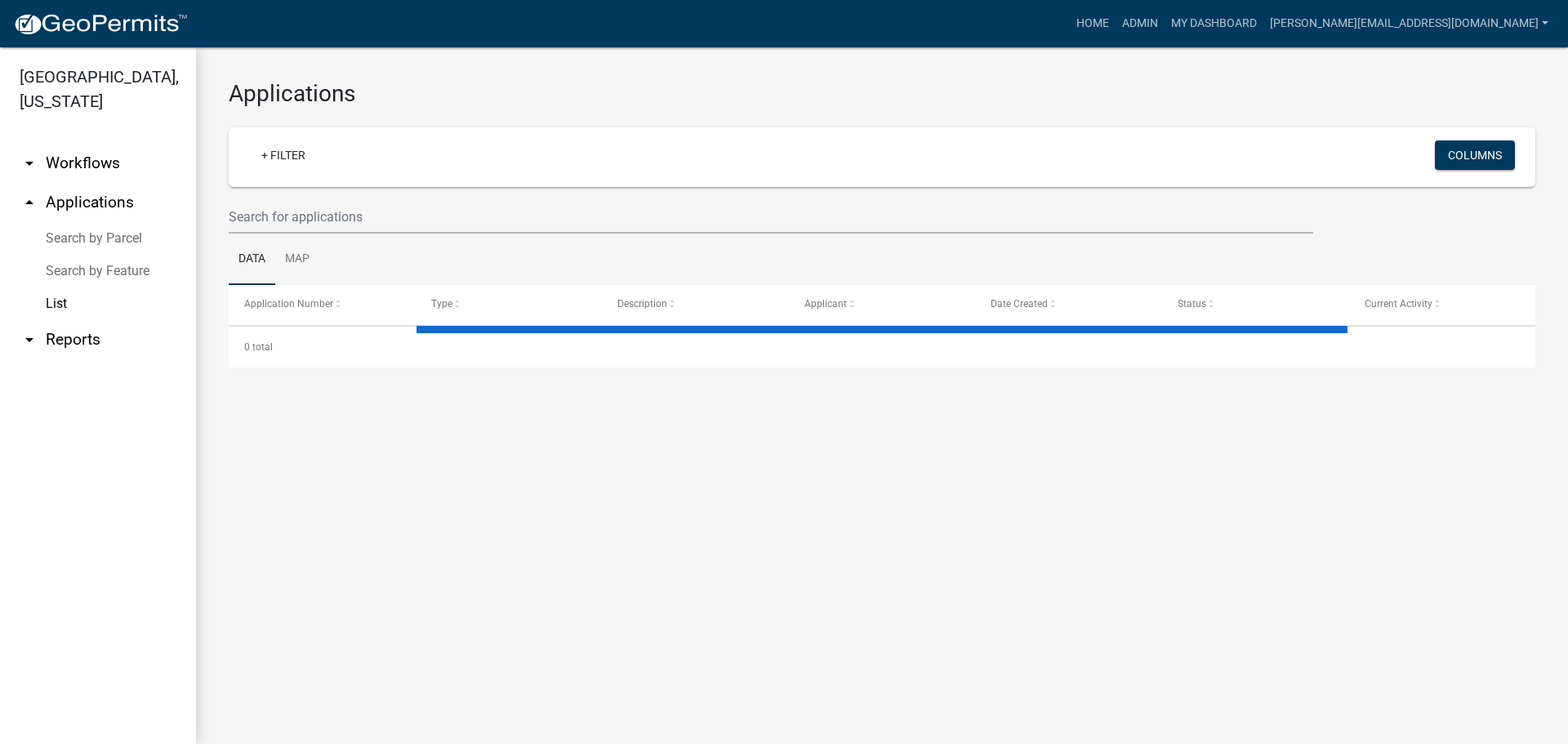
select select "3: 100"
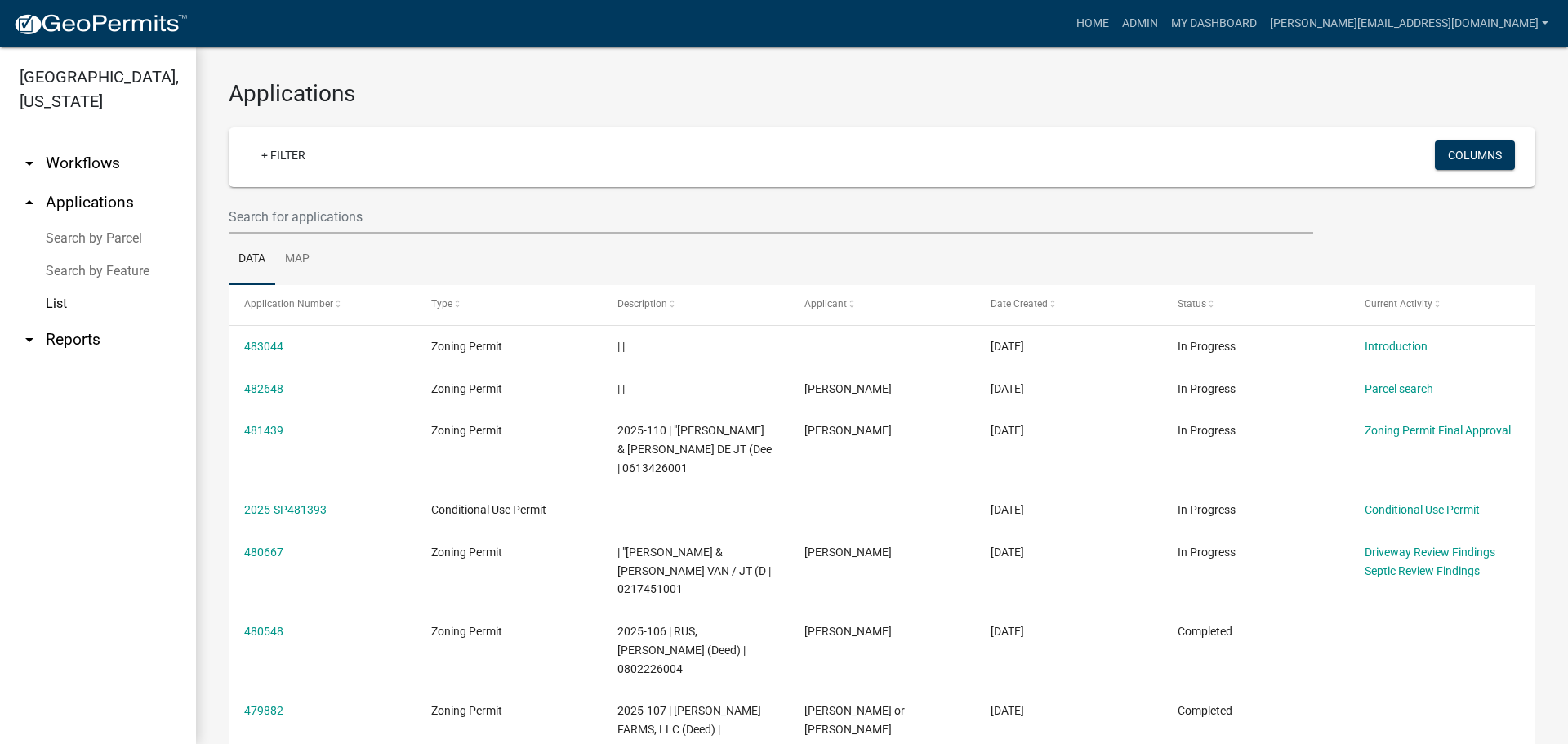
click at [1390, 303] on span "Current Activity" at bounding box center [1399, 304] width 68 height 11
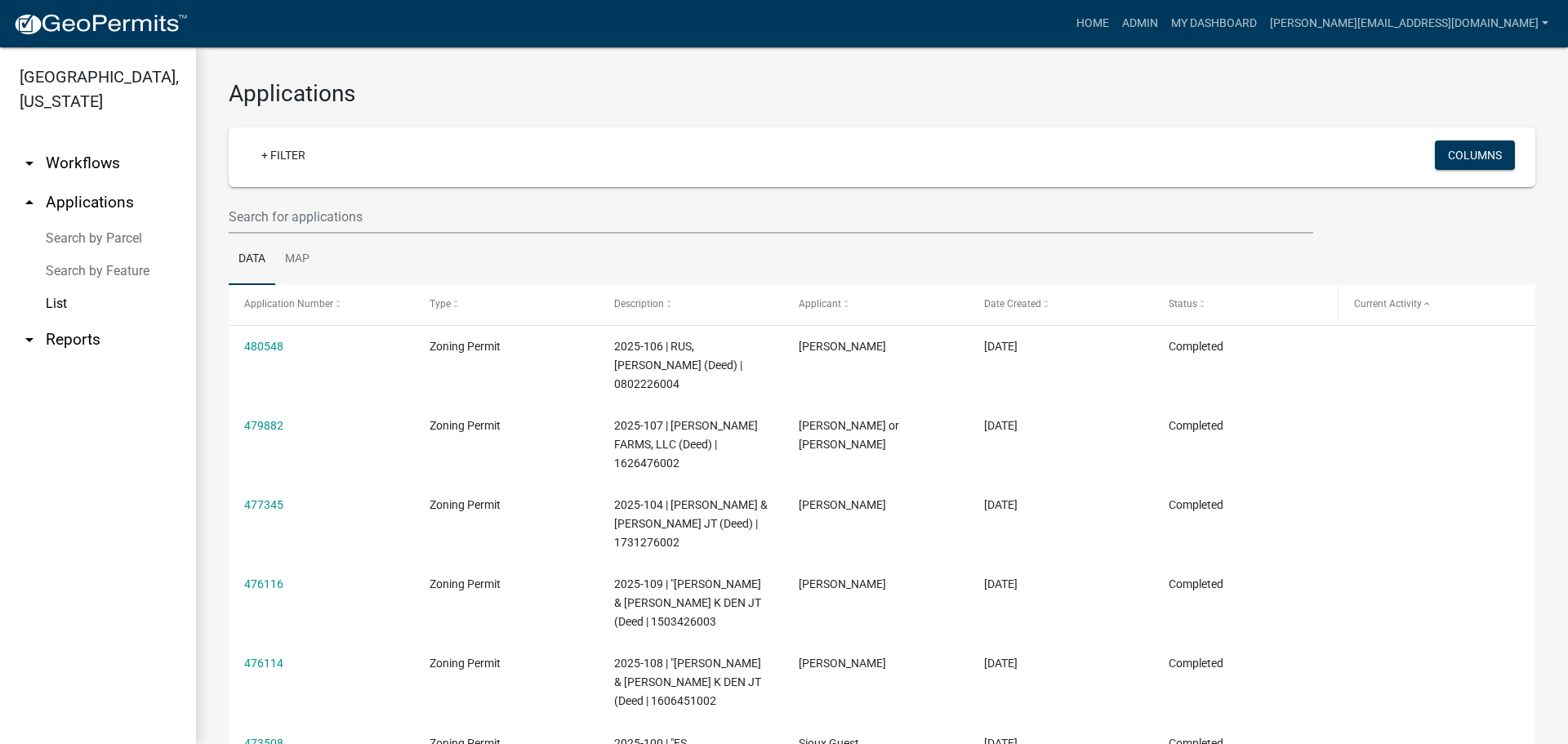
click at [1207, 303] on div "Status" at bounding box center [1244, 304] width 153 height 16
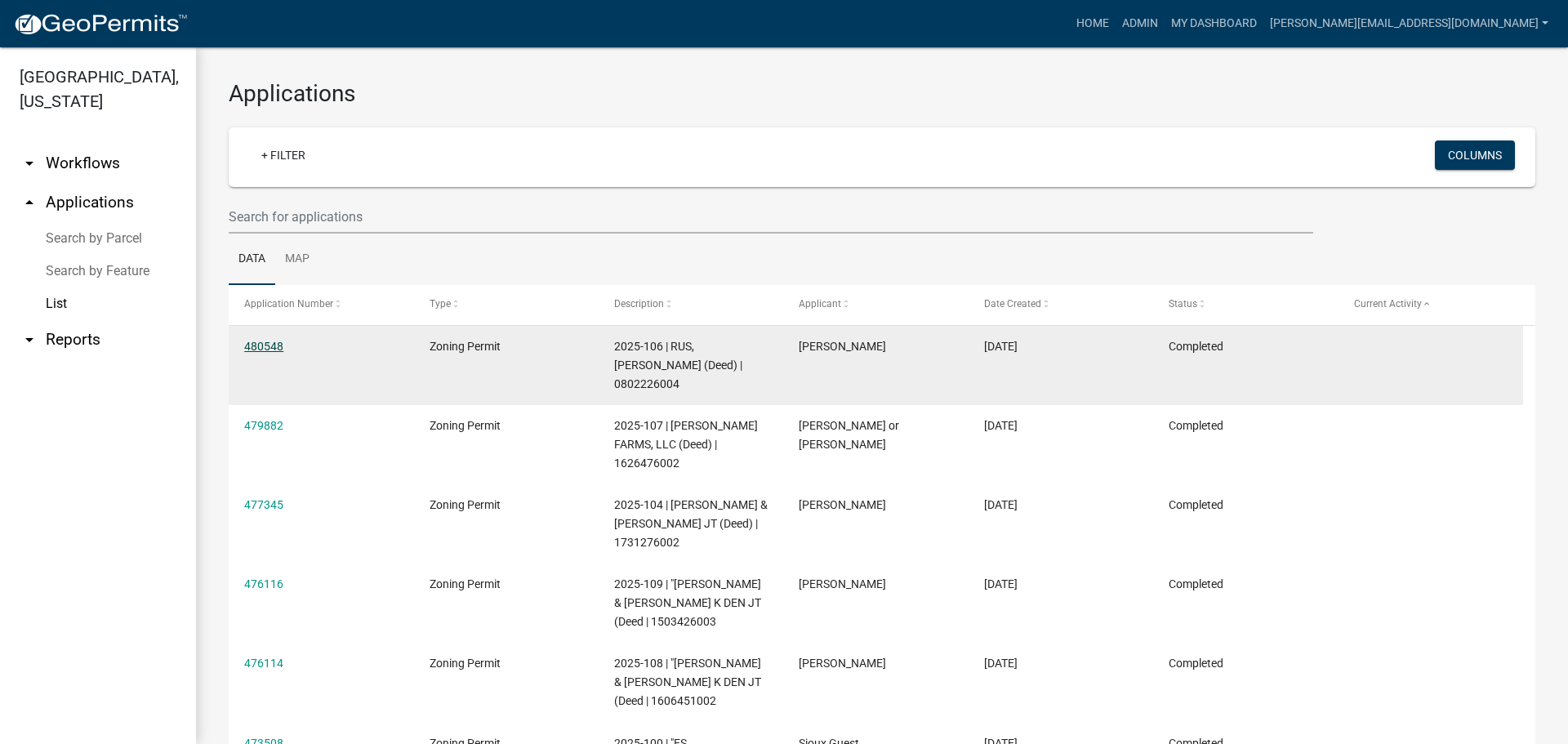
click at [269, 345] on link "480548" at bounding box center [264, 347] width 40 height 13
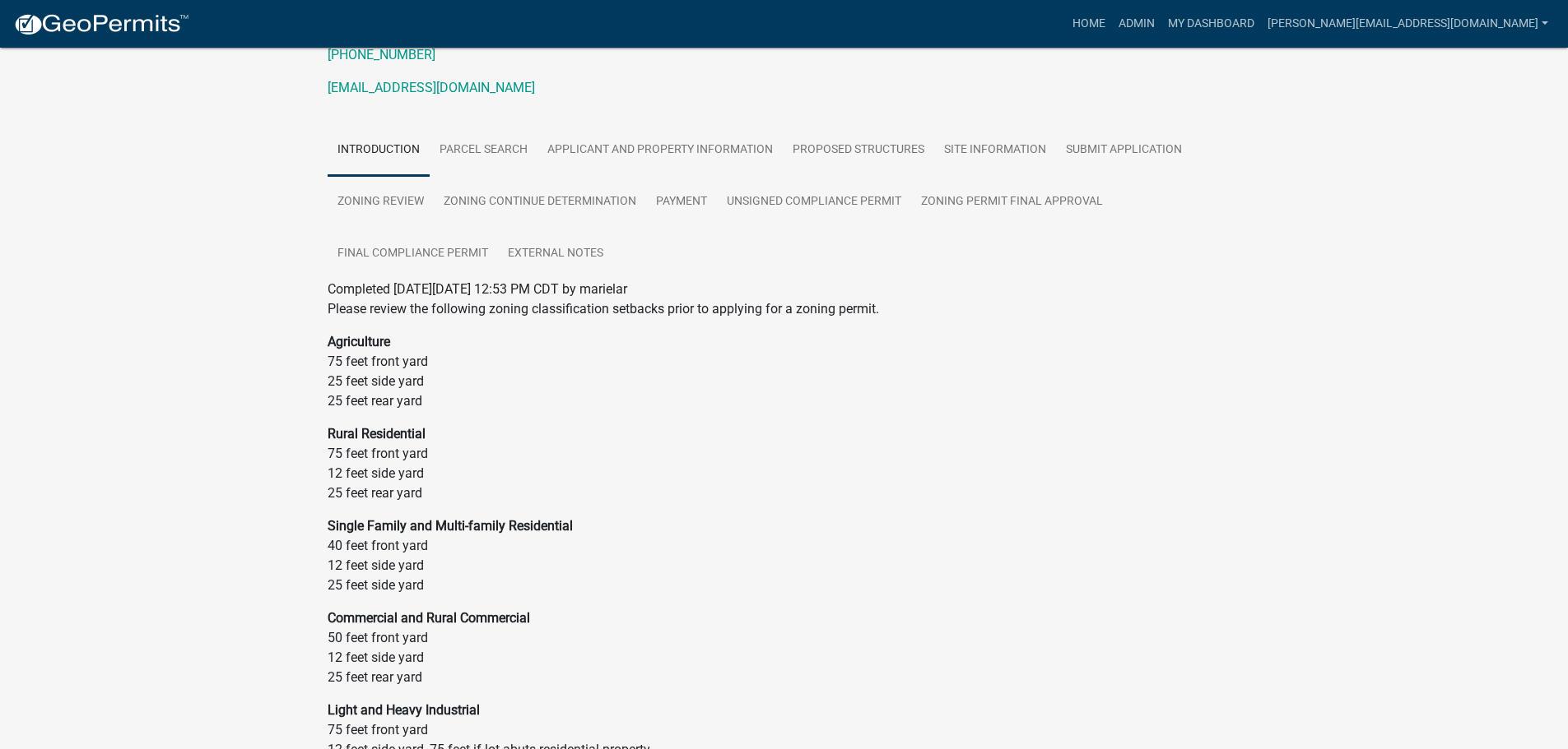
scroll to position [348, 0]
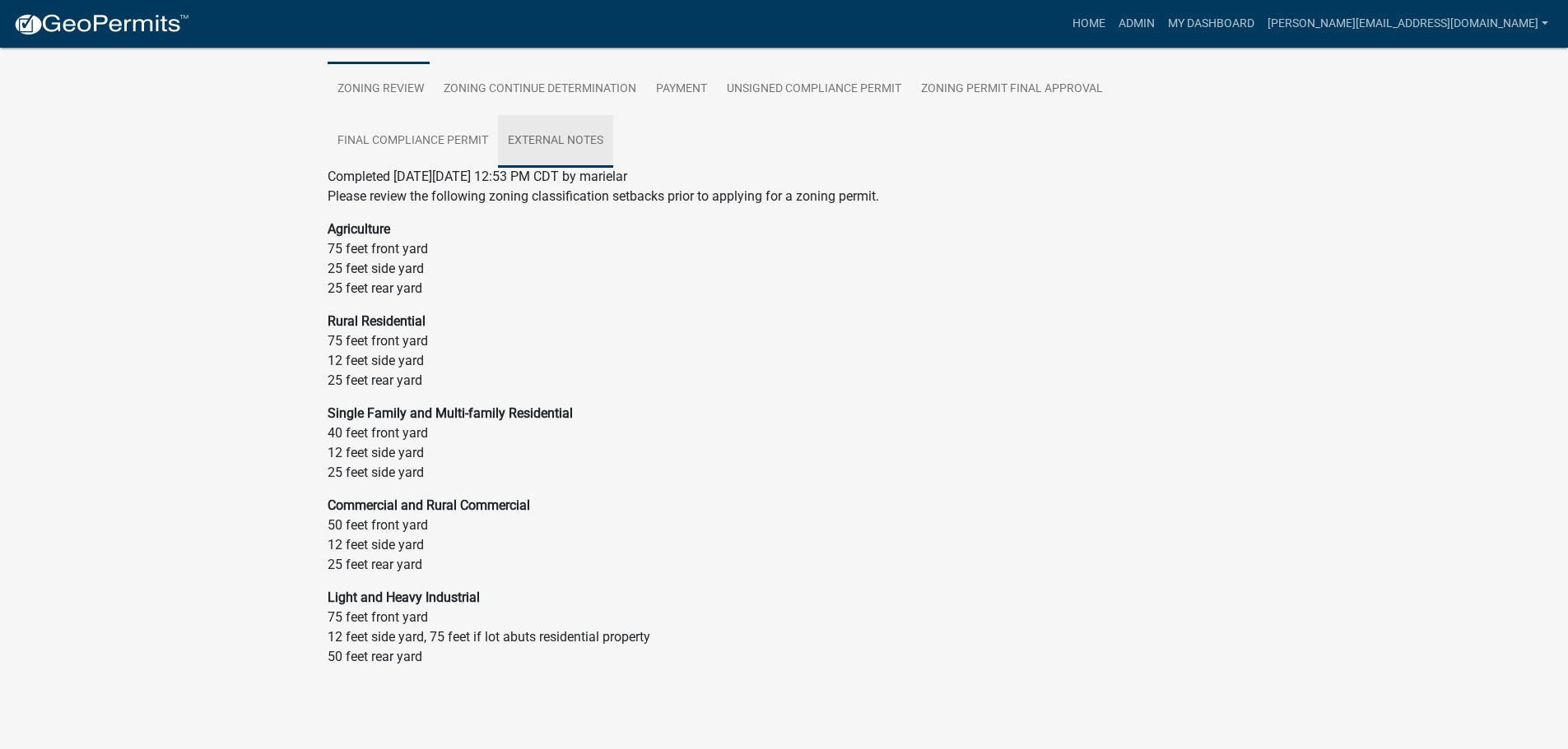
click at [556, 147] on link "External Notes" at bounding box center [555, 141] width 115 height 53
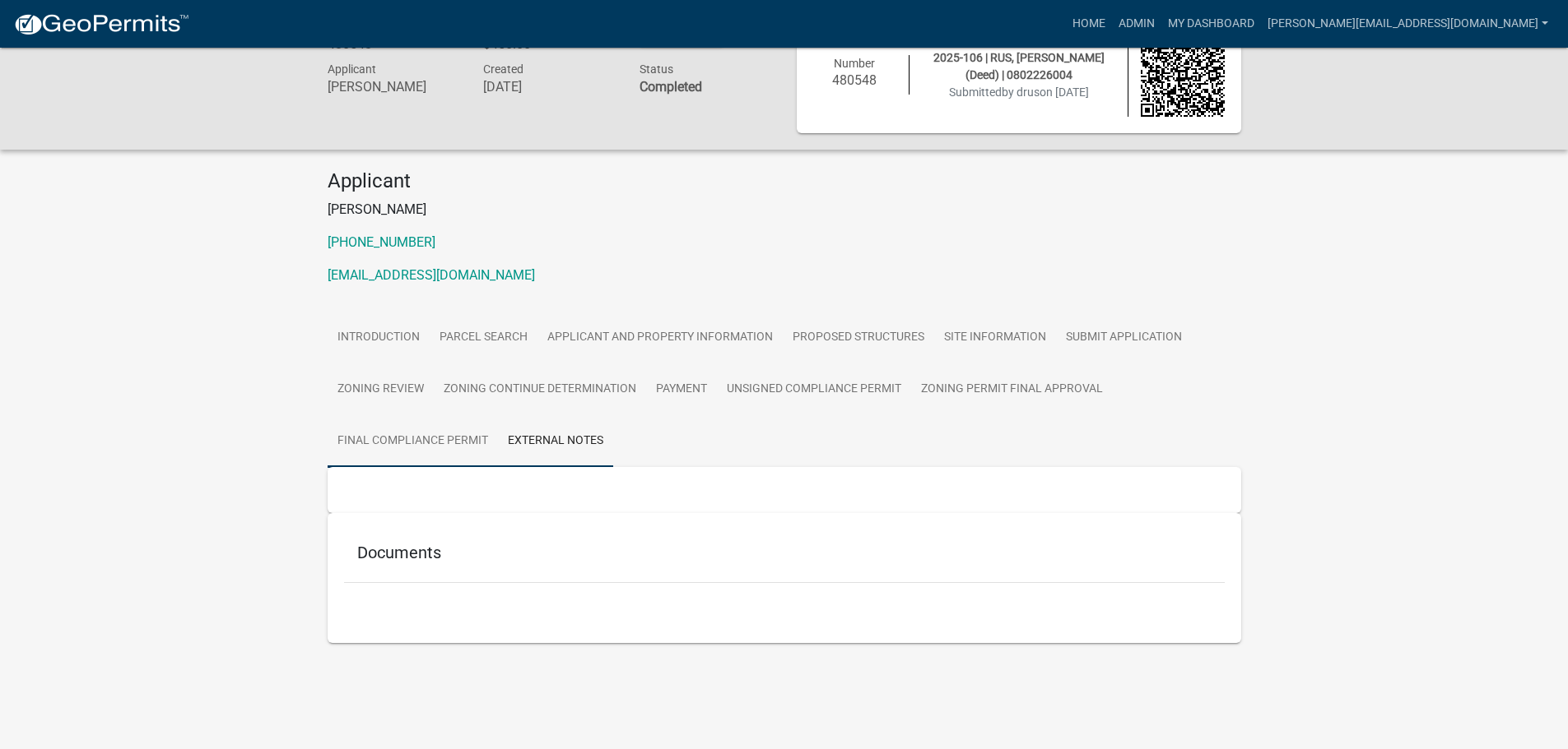
click at [447, 446] on link "Final Compliance Permit" at bounding box center [413, 442] width 171 height 53
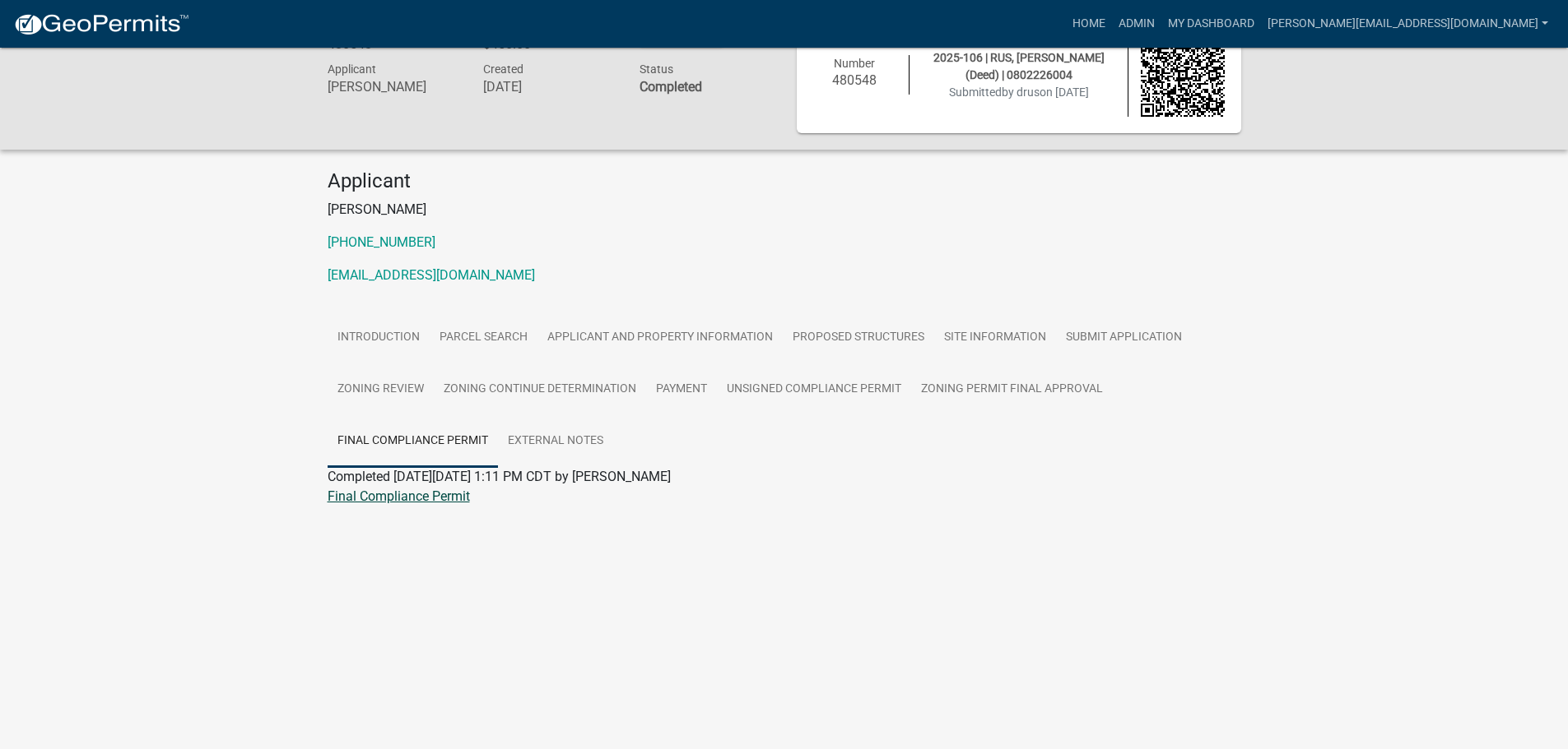
click at [391, 498] on link "Final Compliance Permit" at bounding box center [398, 496] width 142 height 15
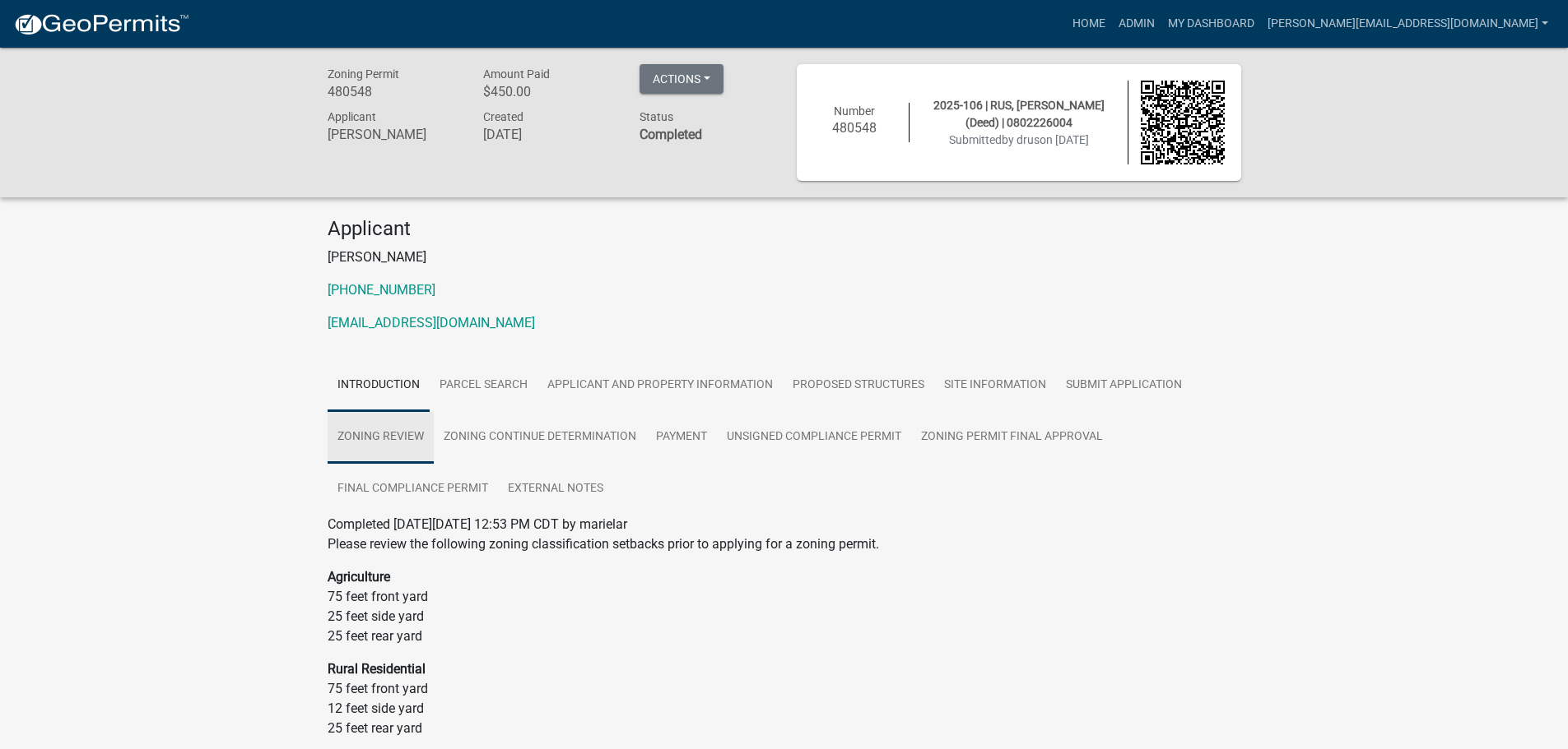
click at [394, 426] on link "Zoning Review" at bounding box center [380, 438] width 106 height 53
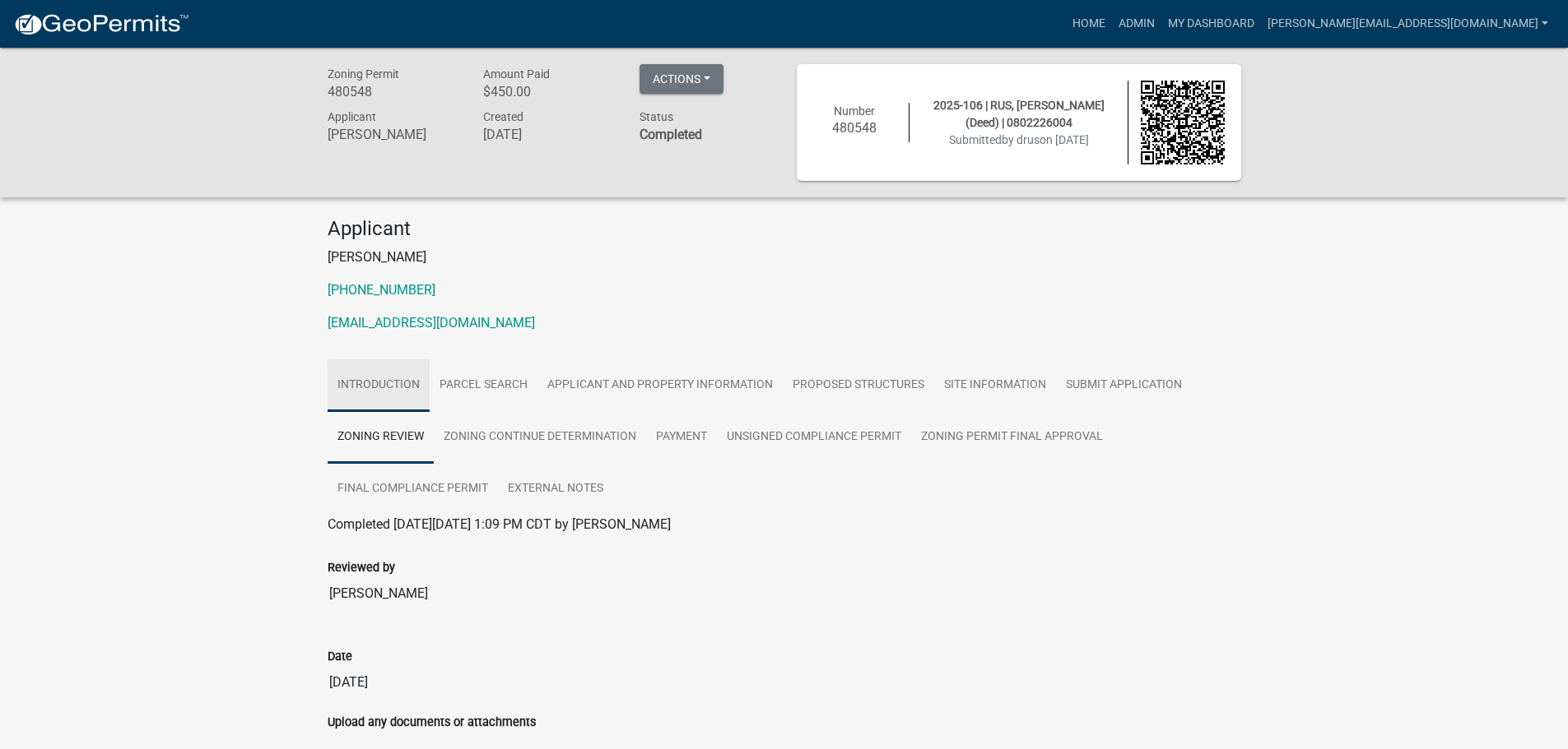
click at [383, 408] on link "Introduction" at bounding box center [378, 386] width 102 height 53
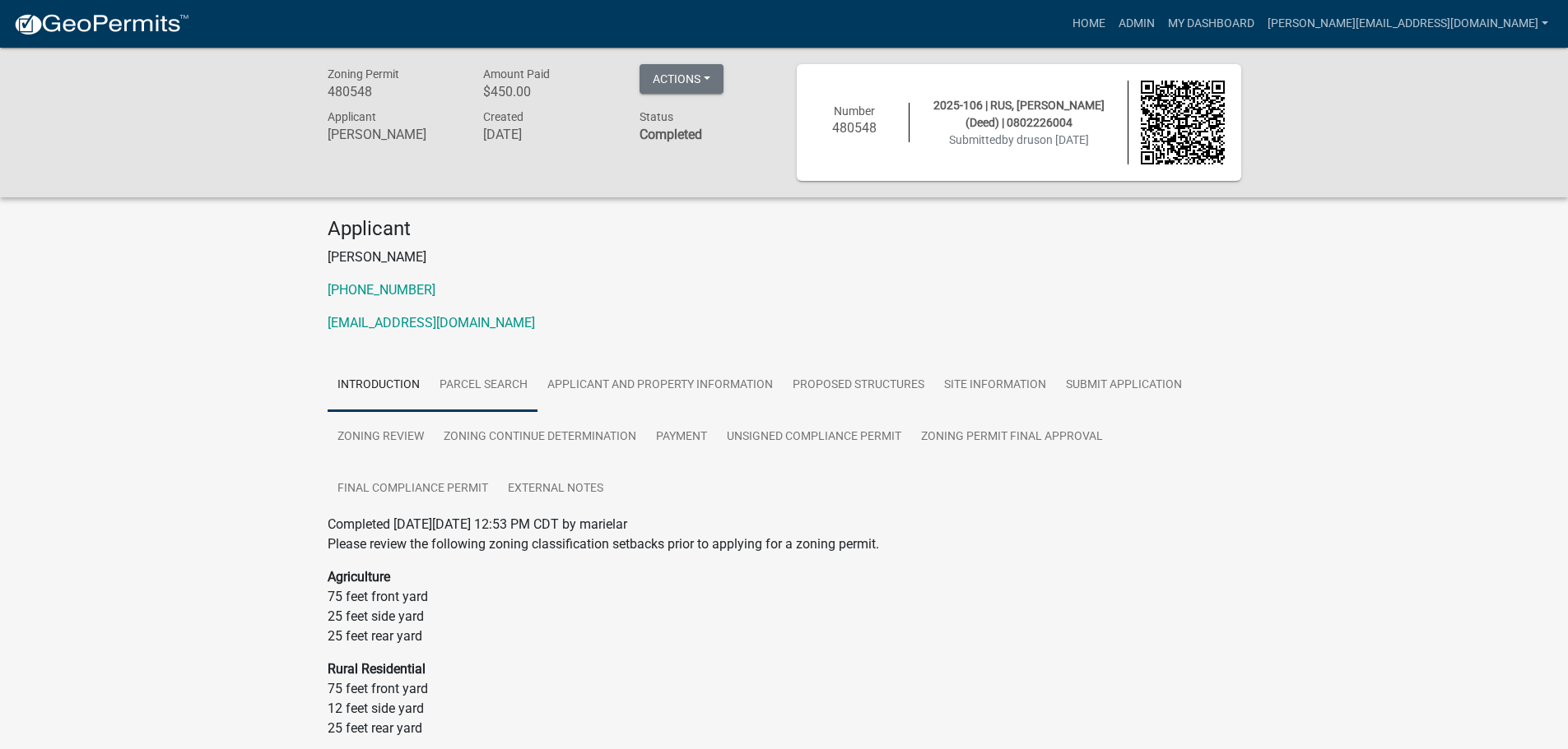
click at [471, 394] on link "Parcel search" at bounding box center [484, 386] width 108 height 53
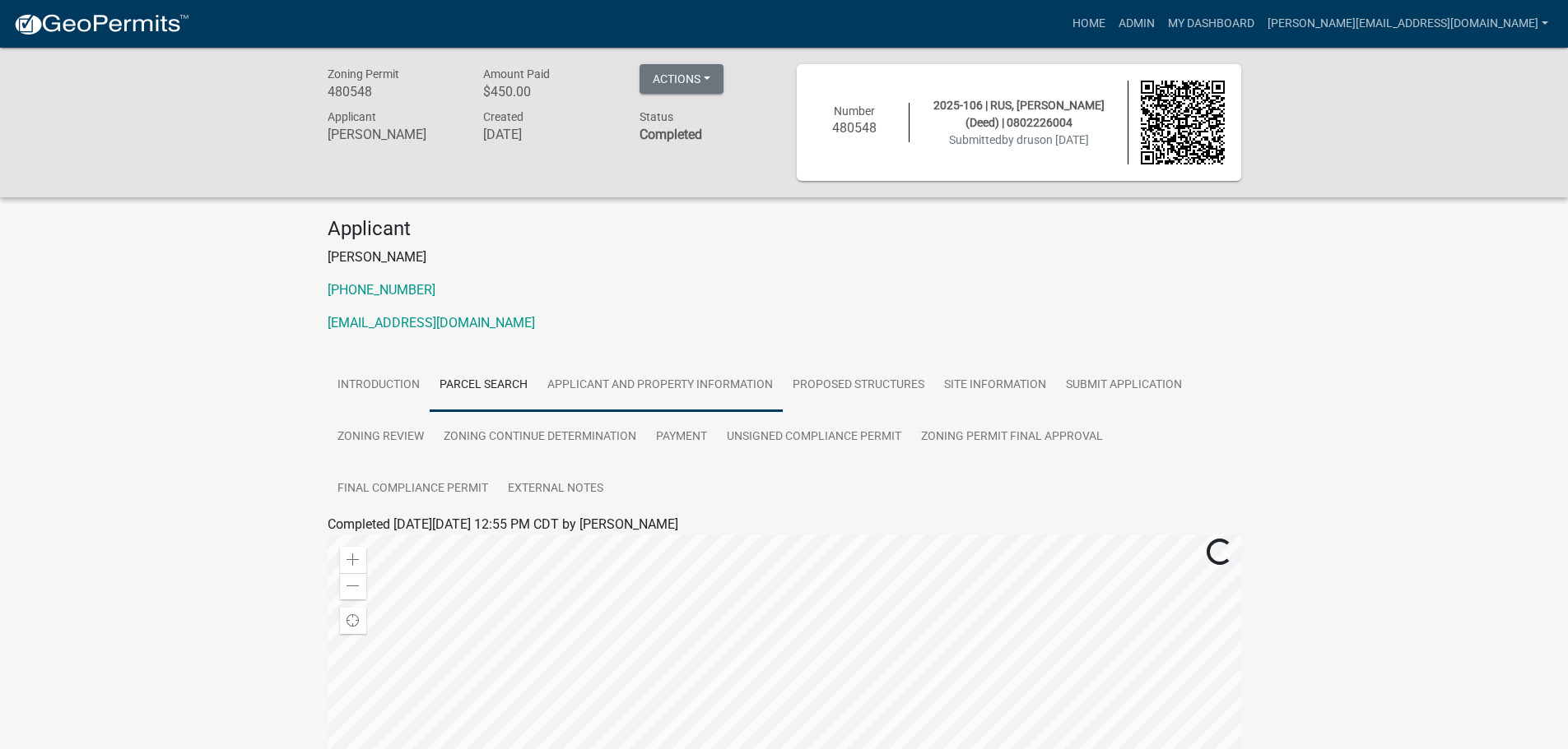
click at [631, 383] on link "Applicant and Property Information" at bounding box center [660, 386] width 246 height 53
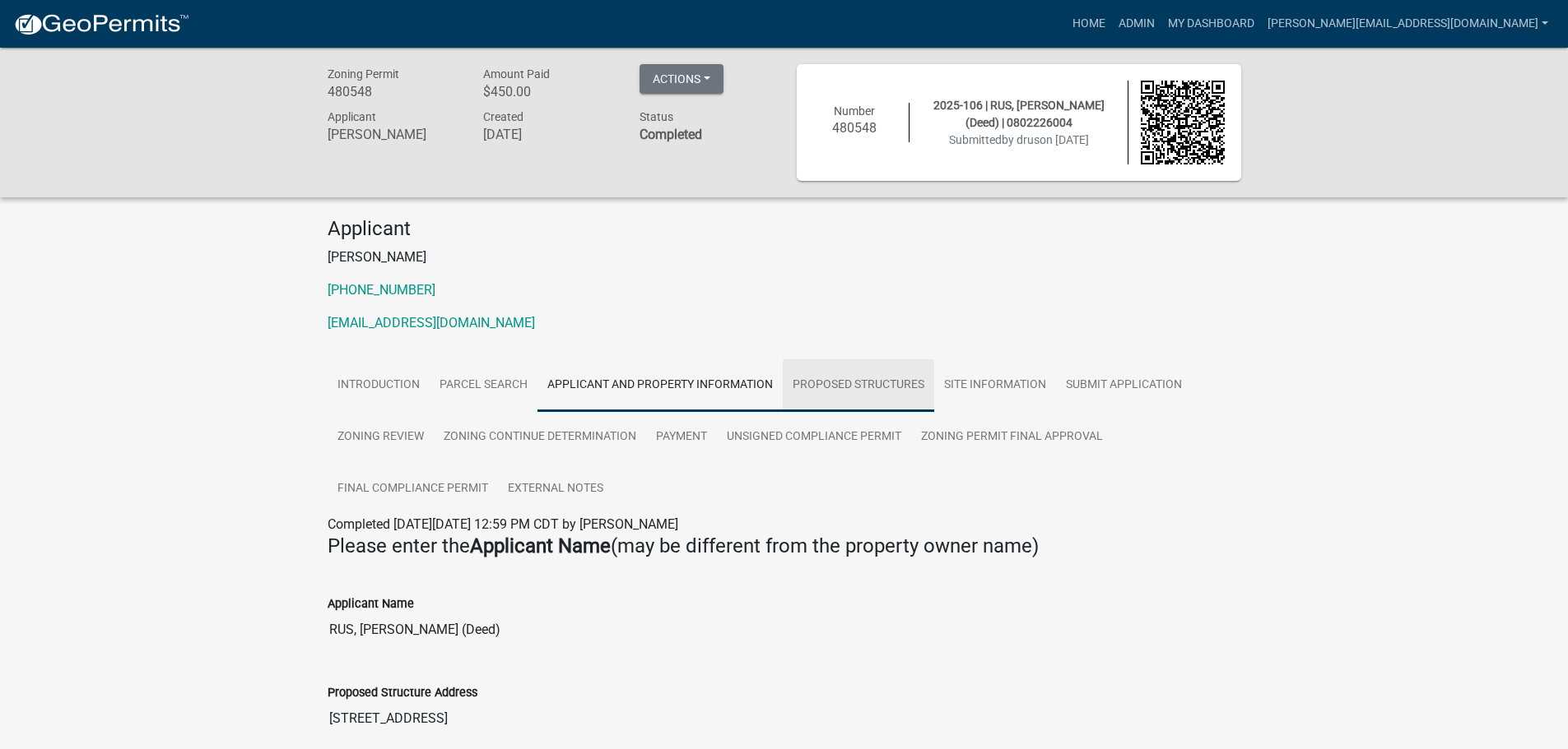
click at [852, 379] on link "Proposed Structures" at bounding box center [858, 386] width 152 height 53
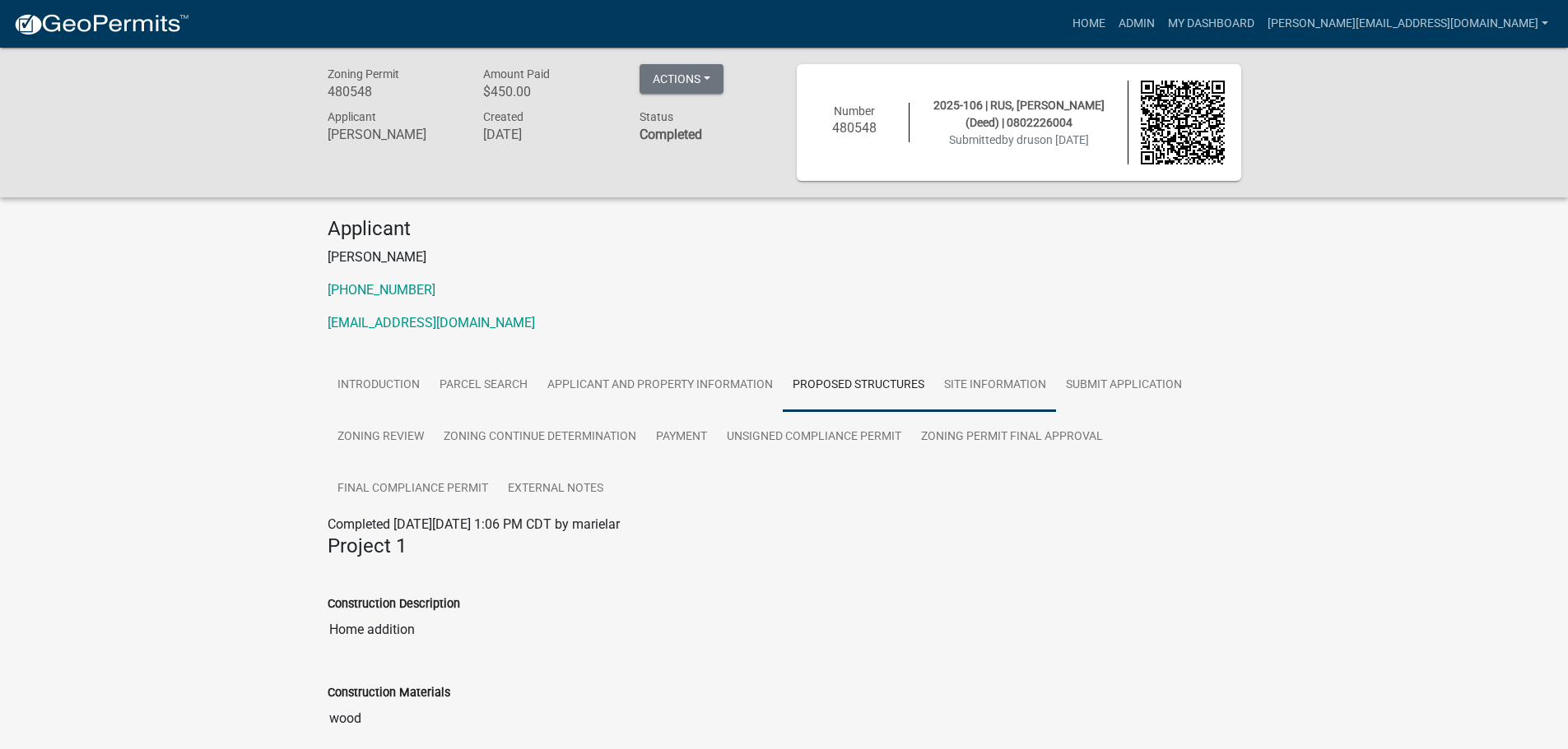
click at [1029, 396] on link "Site Information" at bounding box center [995, 386] width 121 height 53
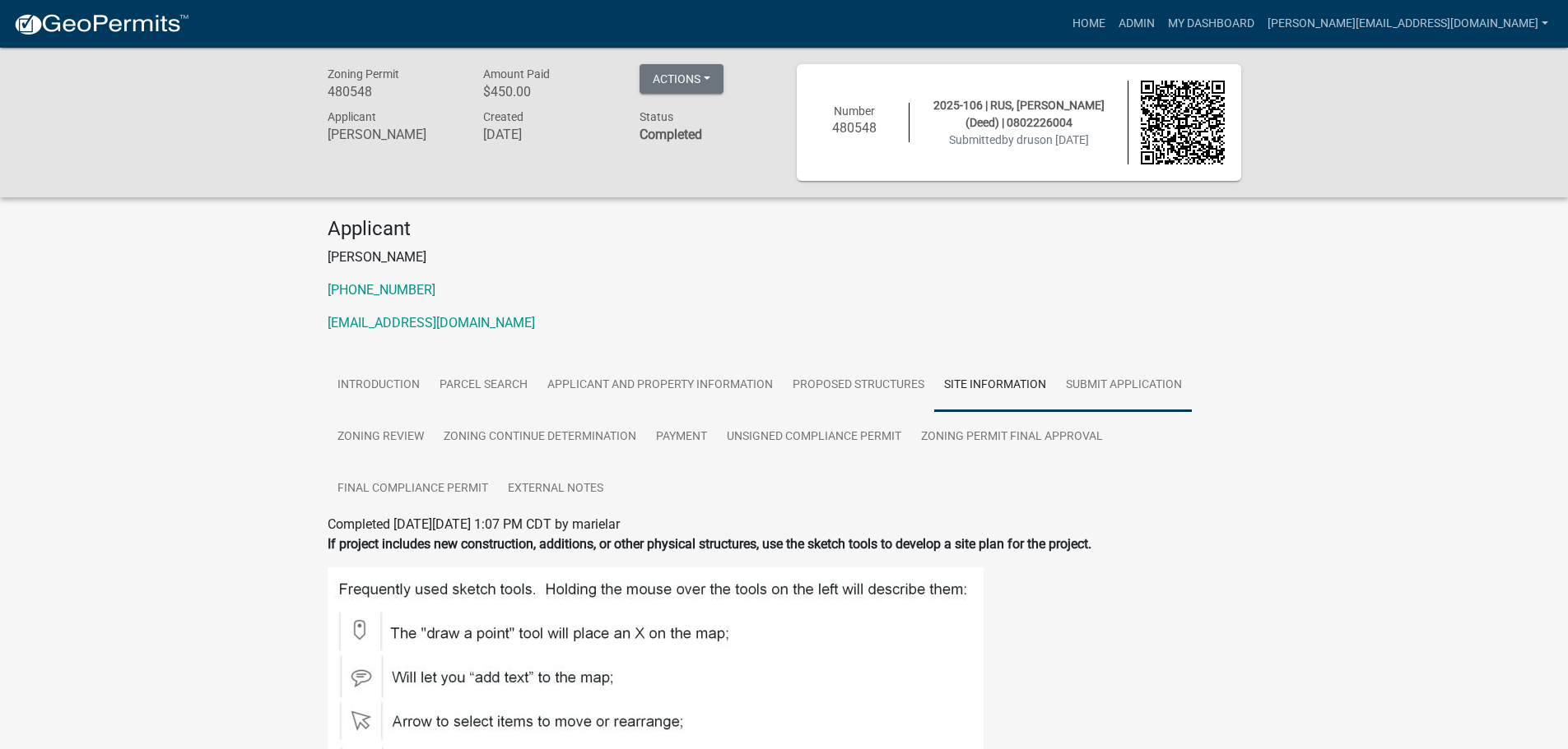
click at [1157, 393] on link "Submit Application" at bounding box center [1123, 386] width 136 height 53
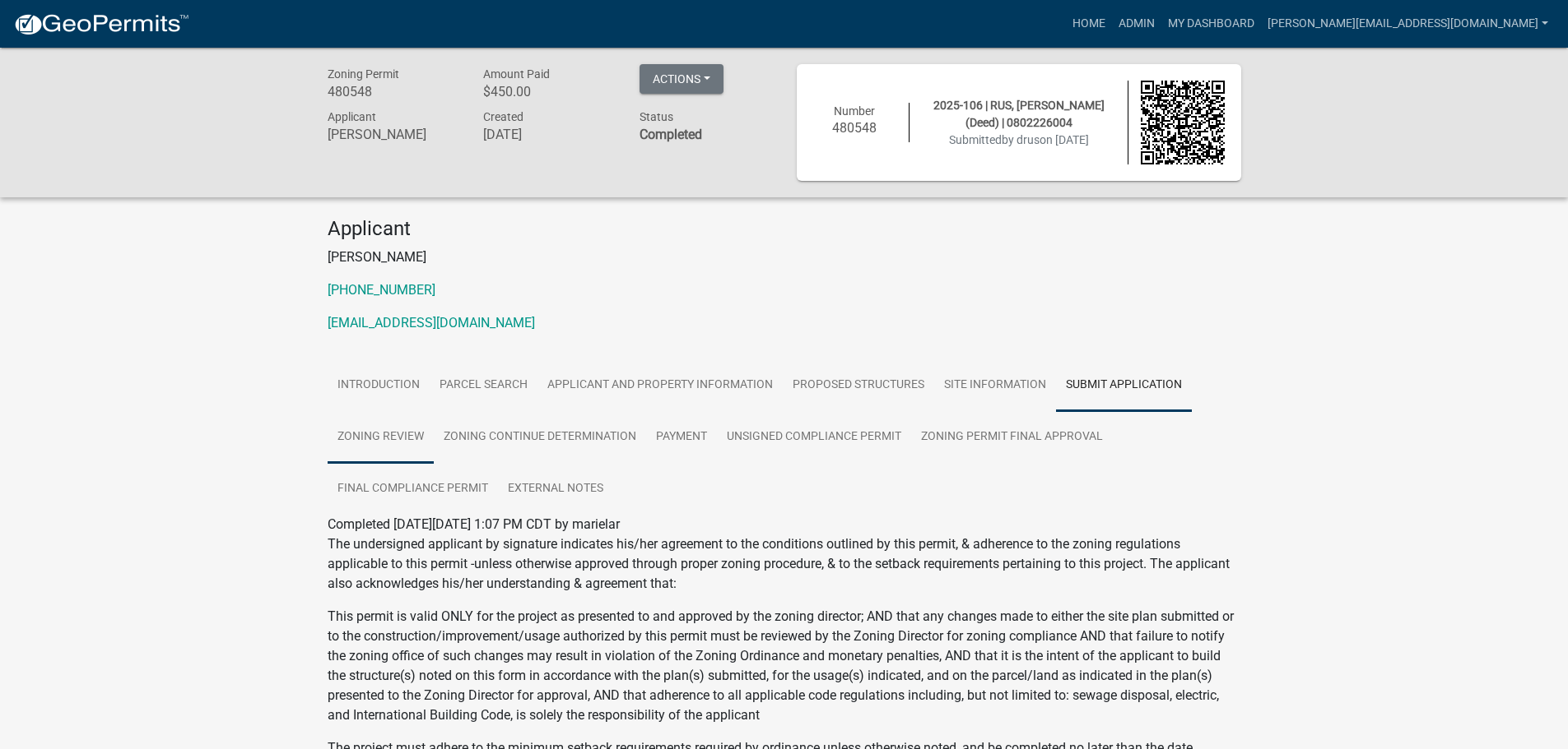
drag, startPoint x: 423, startPoint y: 438, endPoint x: 362, endPoint y: 438, distance: 61.0
click at [421, 438] on link "Zoning Review" at bounding box center [380, 438] width 106 height 53
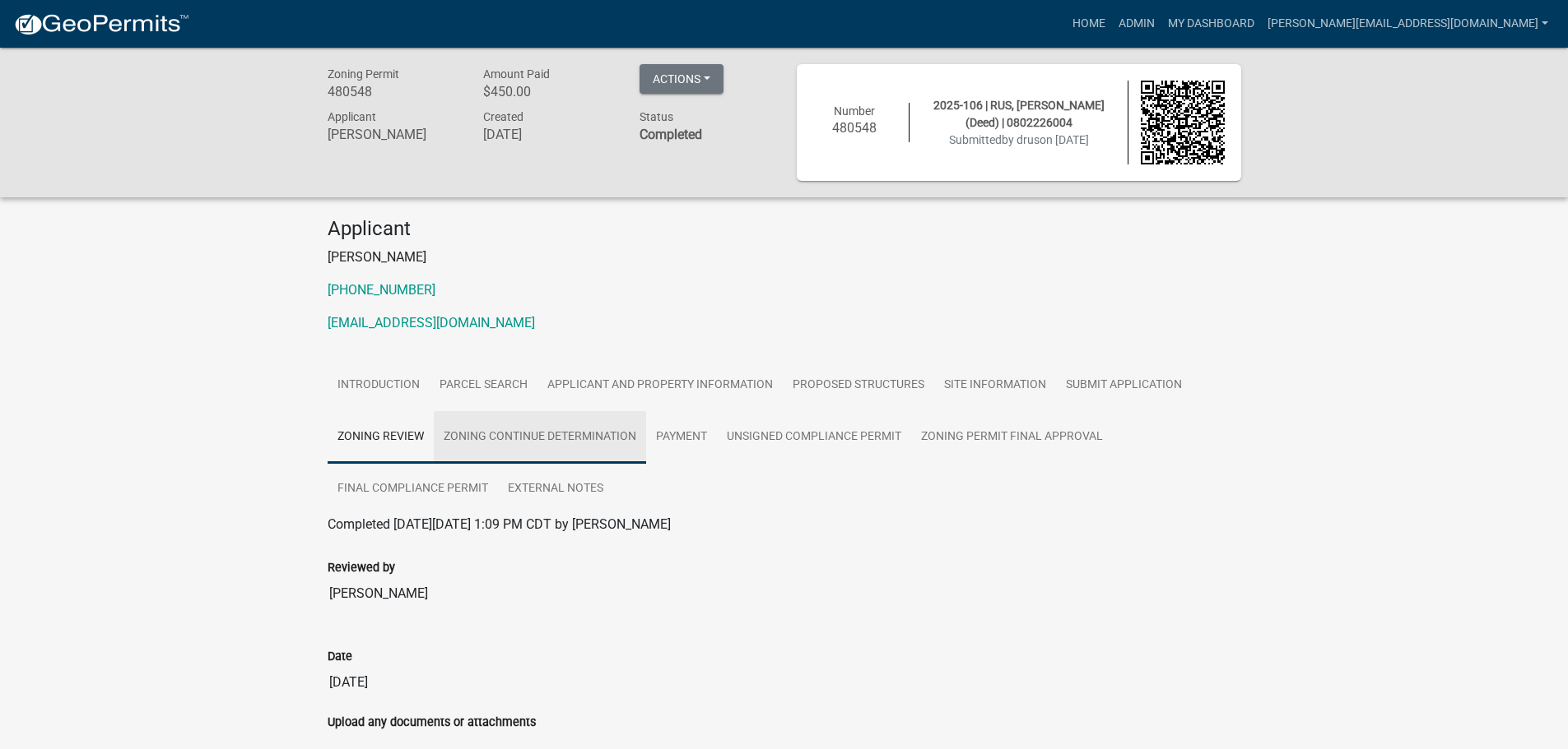
click at [452, 444] on link "Zoning Continue Determination" at bounding box center [540, 438] width 212 height 53
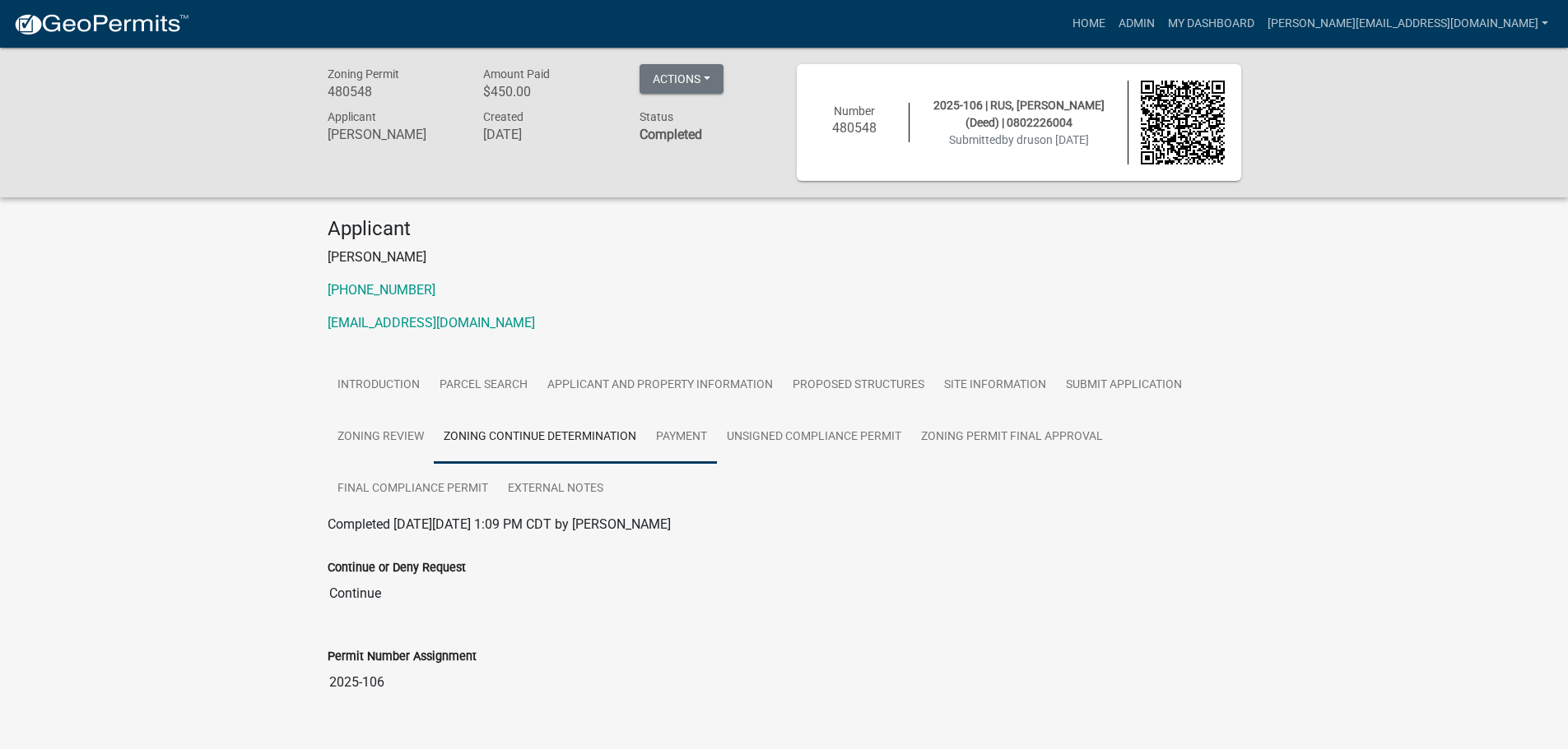
click at [685, 433] on link "Payment" at bounding box center [681, 438] width 71 height 53
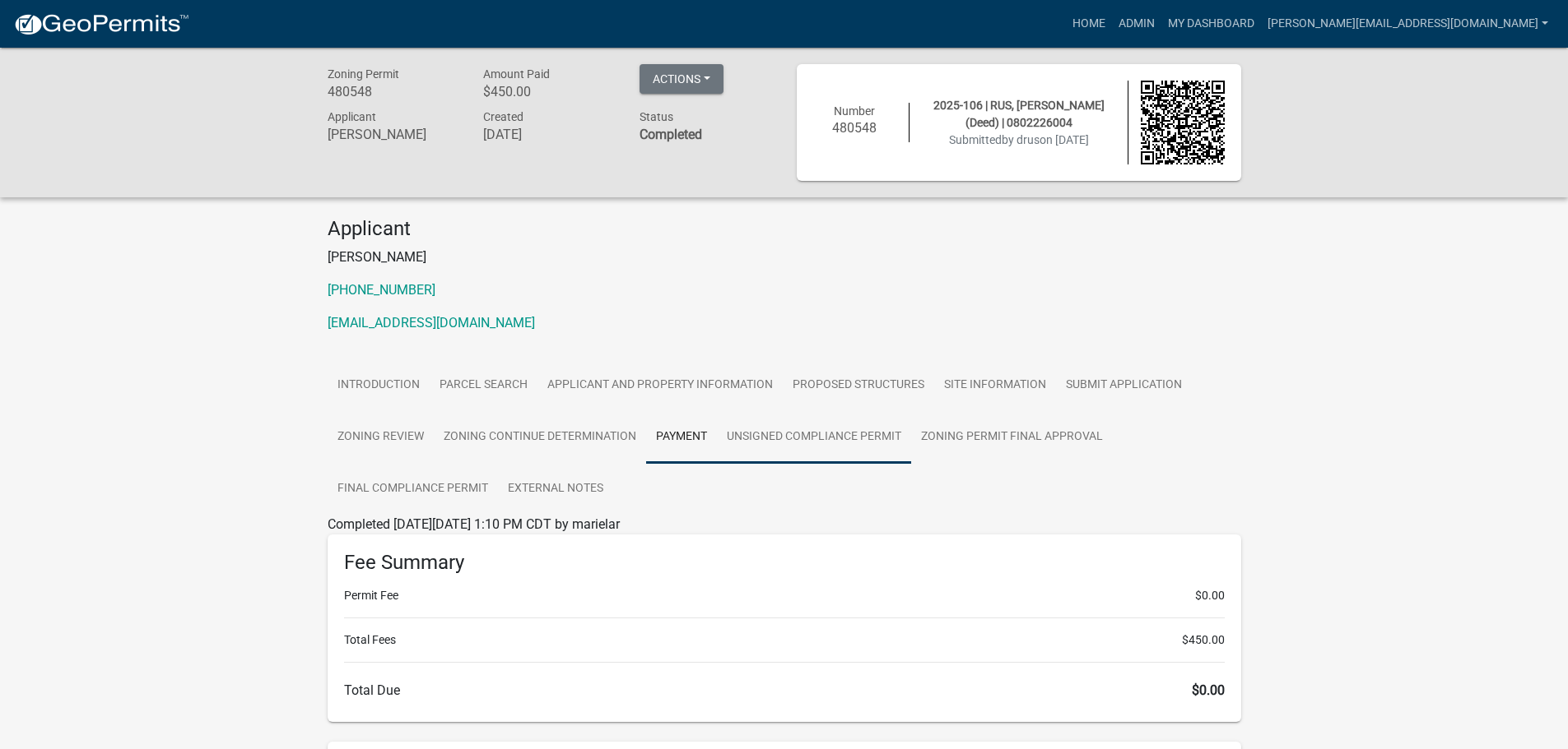
click at [816, 440] on link "Unsigned Compliance Permit" at bounding box center [814, 438] width 194 height 53
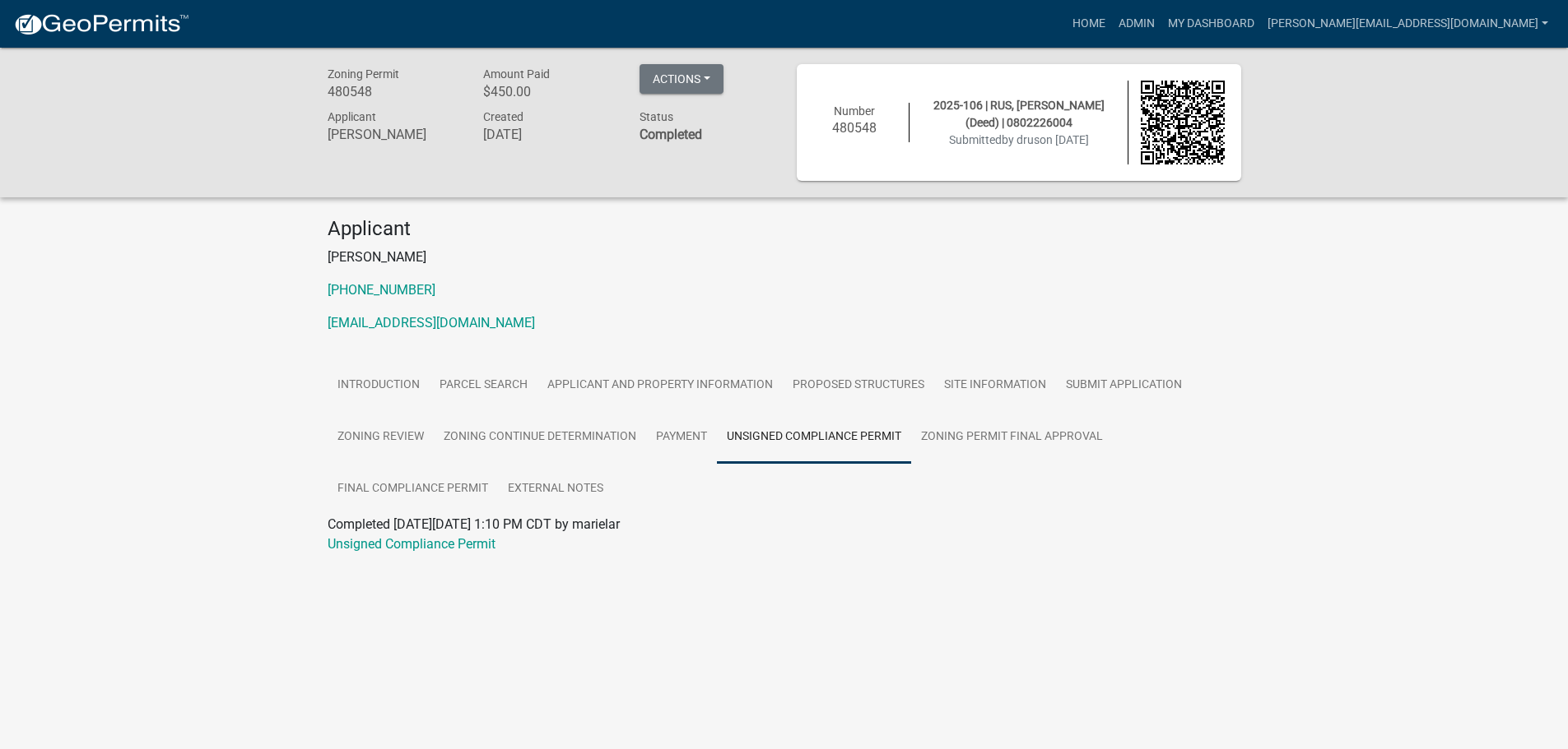
click at [532, 303] on div "Applicant [PERSON_NAME] [PHONE_NUMBER] [EMAIL_ADDRESS][DOMAIN_NAME]" at bounding box center [784, 282] width 938 height 129
click at [363, 485] on link "Final Compliance Permit" at bounding box center [413, 489] width 171 height 53
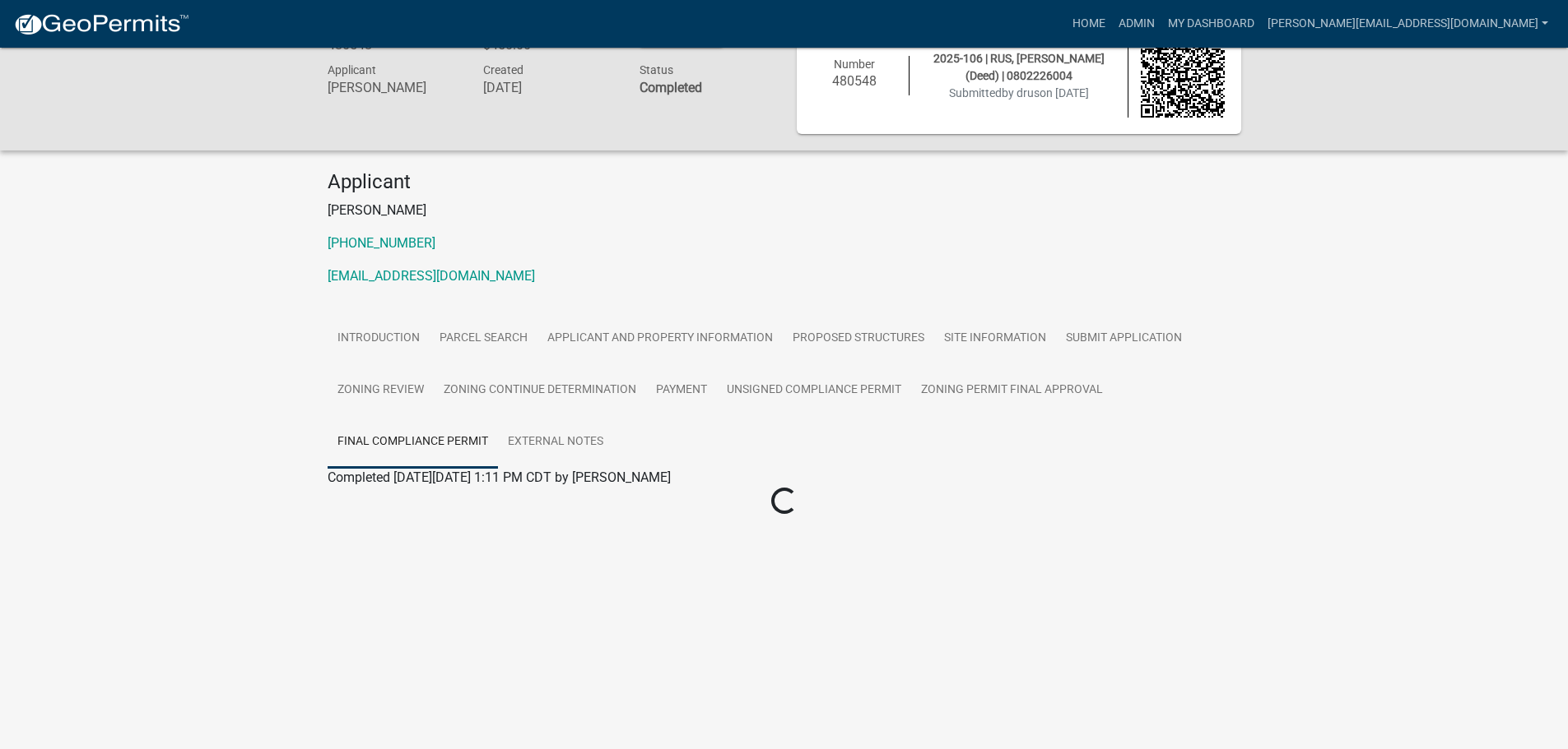
scroll to position [47, 0]
click at [526, 452] on link "External Notes" at bounding box center [555, 442] width 115 height 53
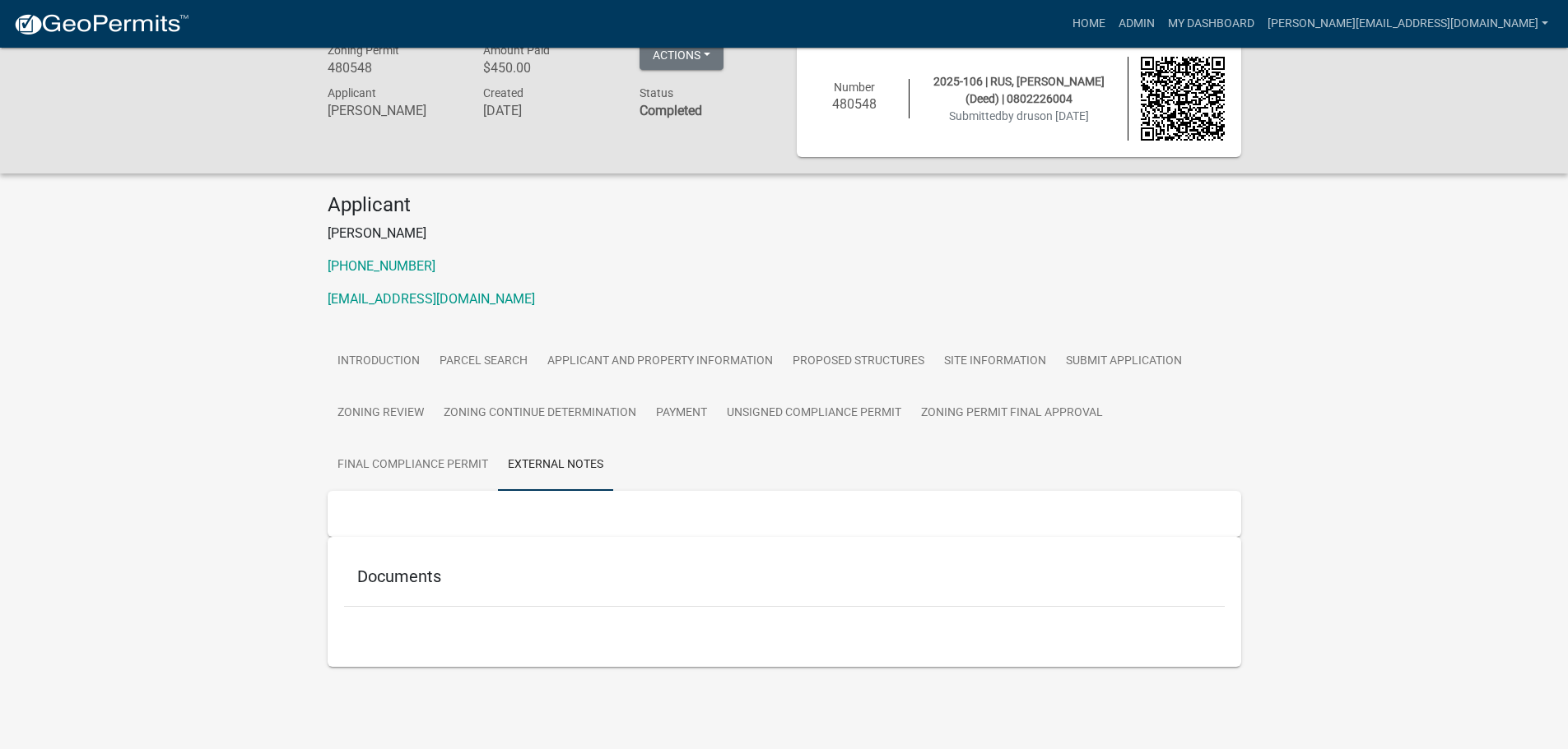
scroll to position [0, 0]
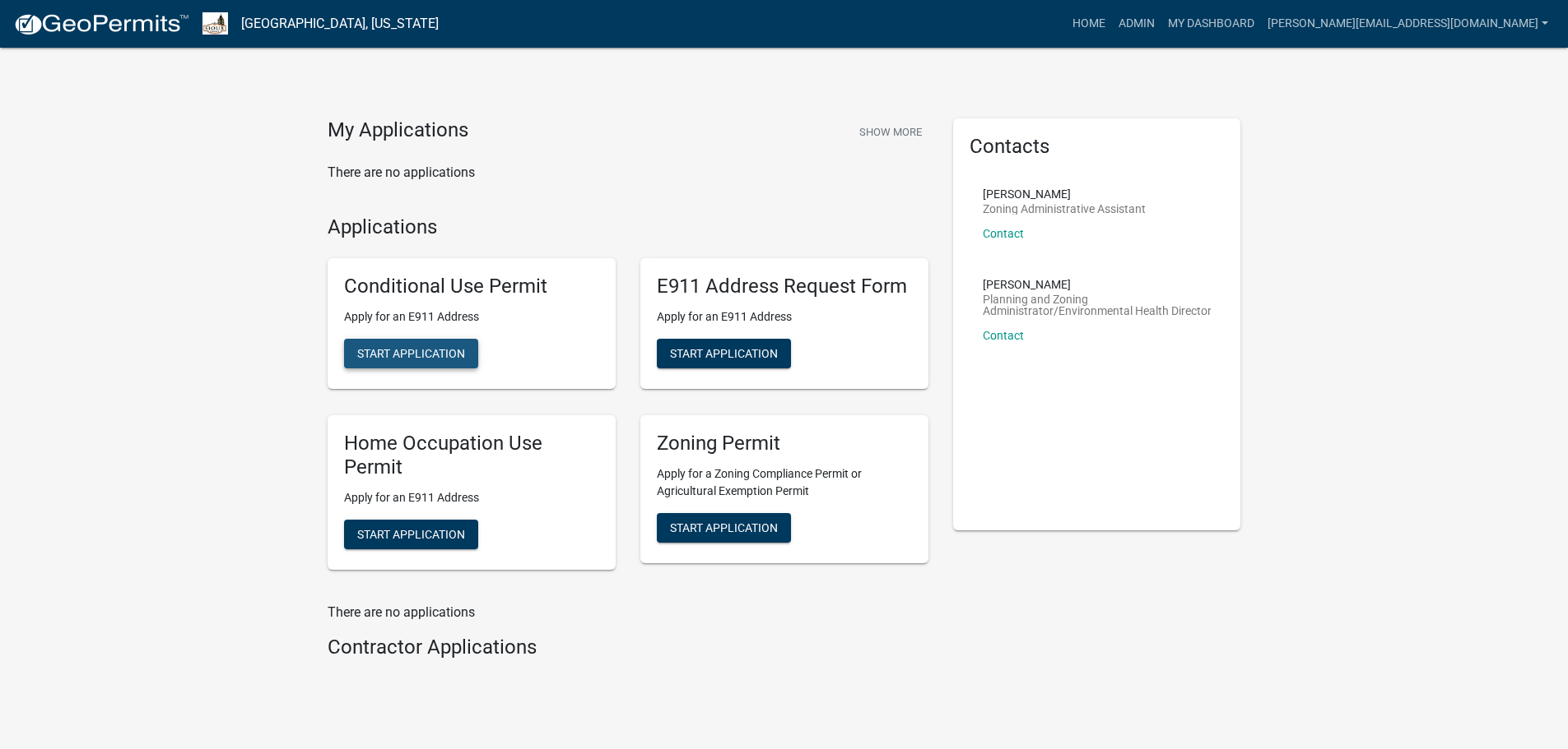
click at [413, 359] on span "Start Application" at bounding box center [412, 354] width 108 height 13
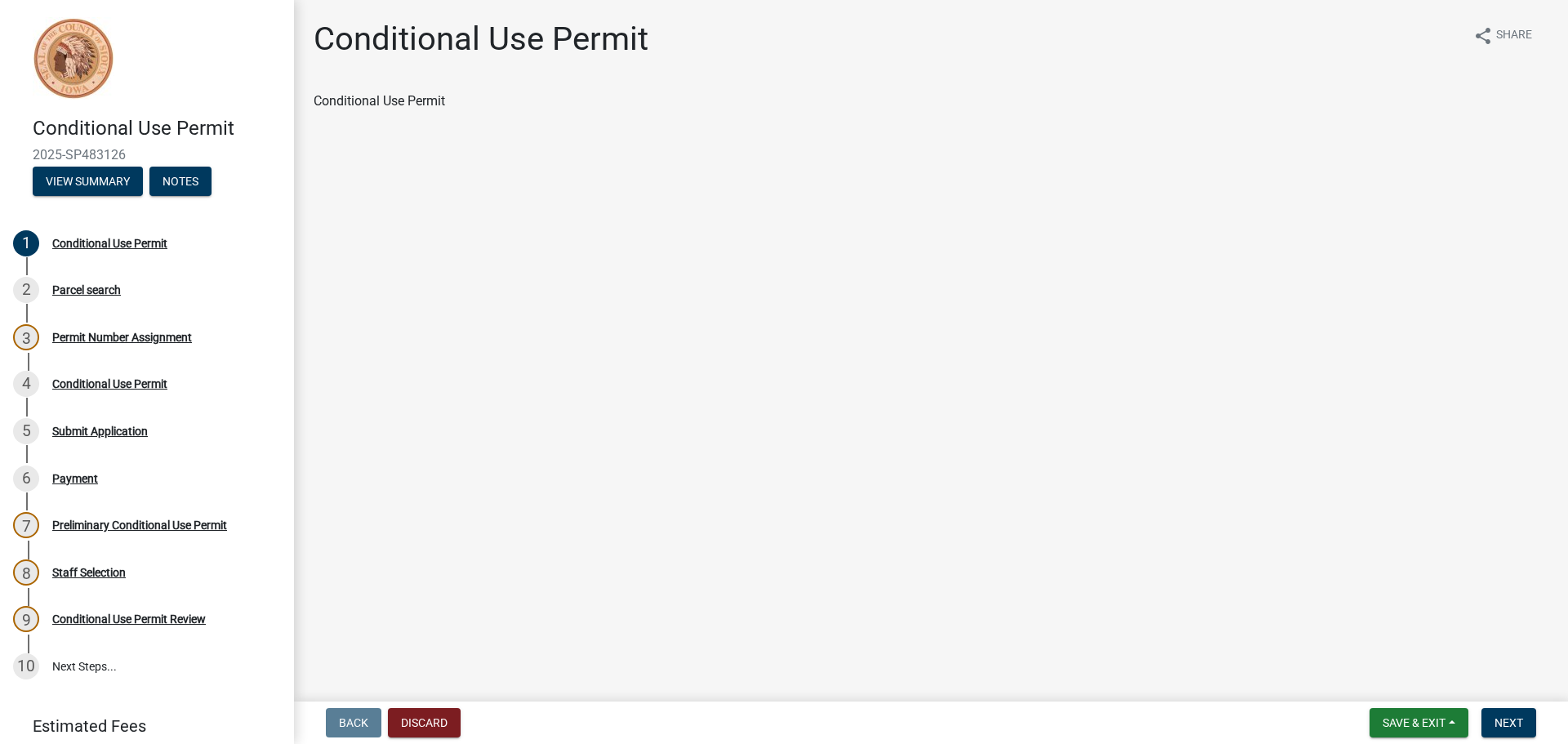
drag, startPoint x: 53, startPoint y: 52, endPoint x: 62, endPoint y: 56, distance: 9.8
drag, startPoint x: 62, startPoint y: 56, endPoint x: 63, endPoint y: 41, distance: 15.0
click at [63, 41] on img at bounding box center [73, 58] width 82 height 83
